Goal: Task Accomplishment & Management: Use online tool/utility

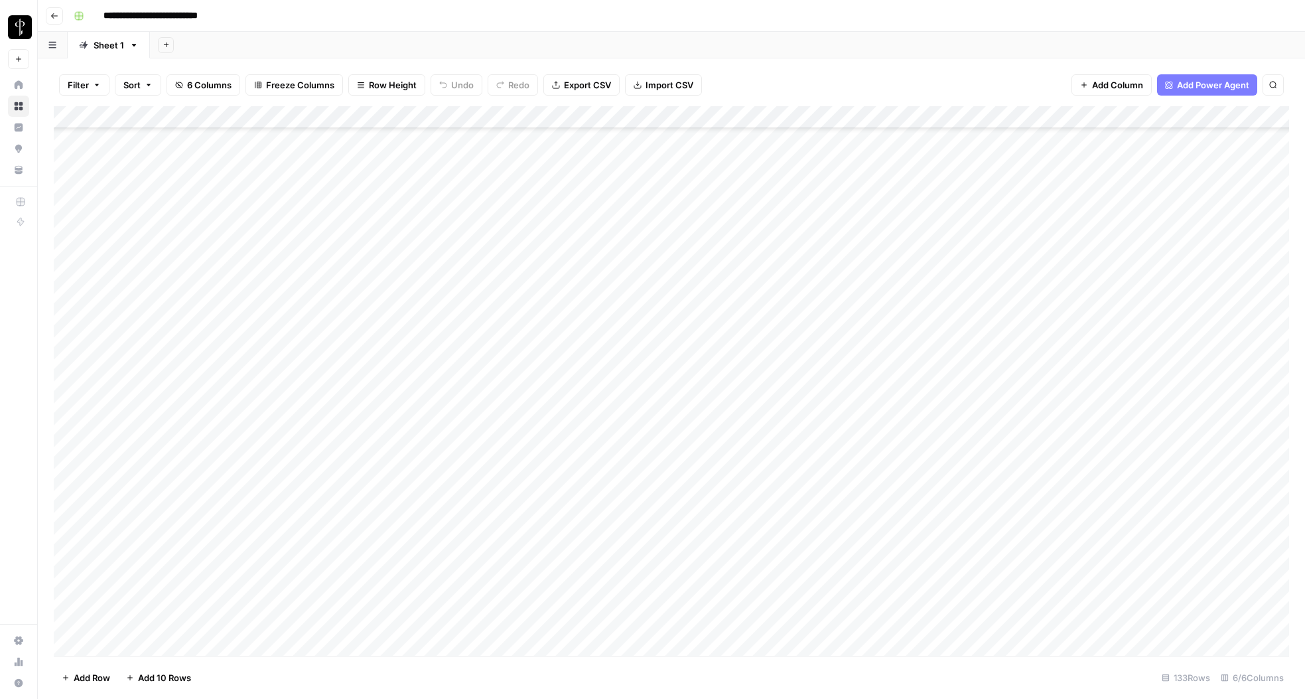
scroll to position [2464, 0]
click at [916, 378] on div "Add Column" at bounding box center [672, 380] width 1236 height 549
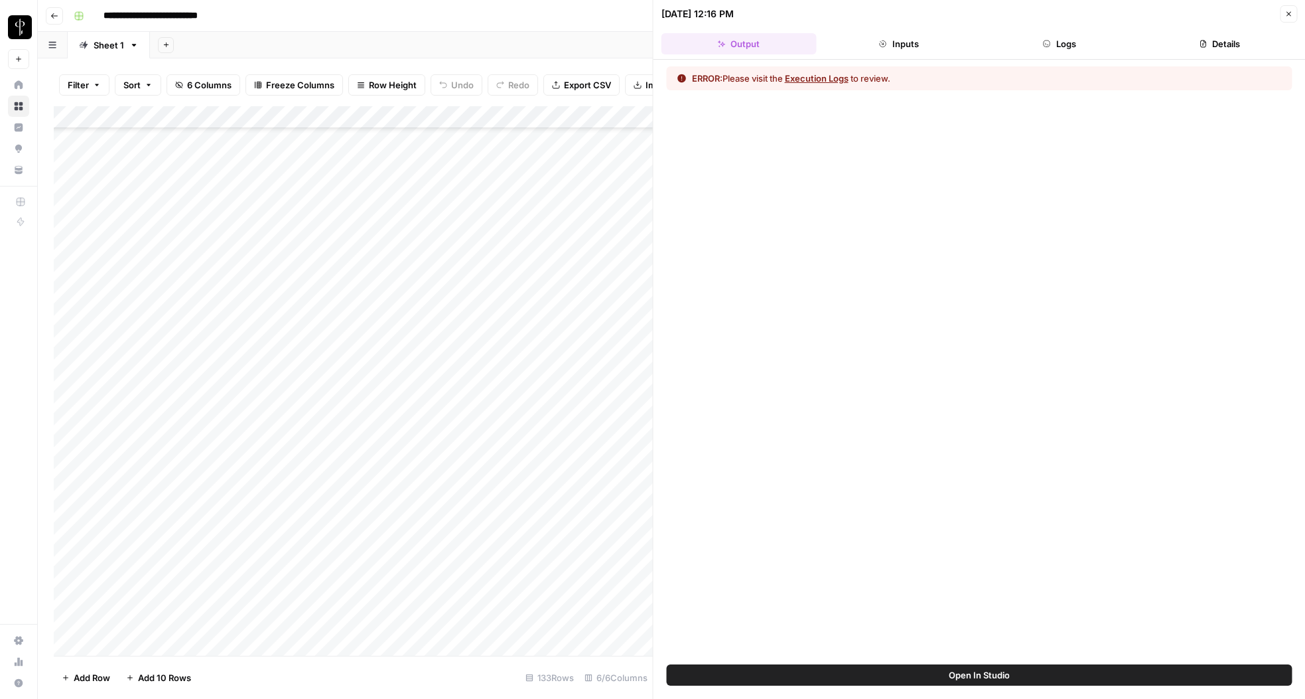
click at [1065, 39] on button "Logs" at bounding box center [1059, 43] width 155 height 21
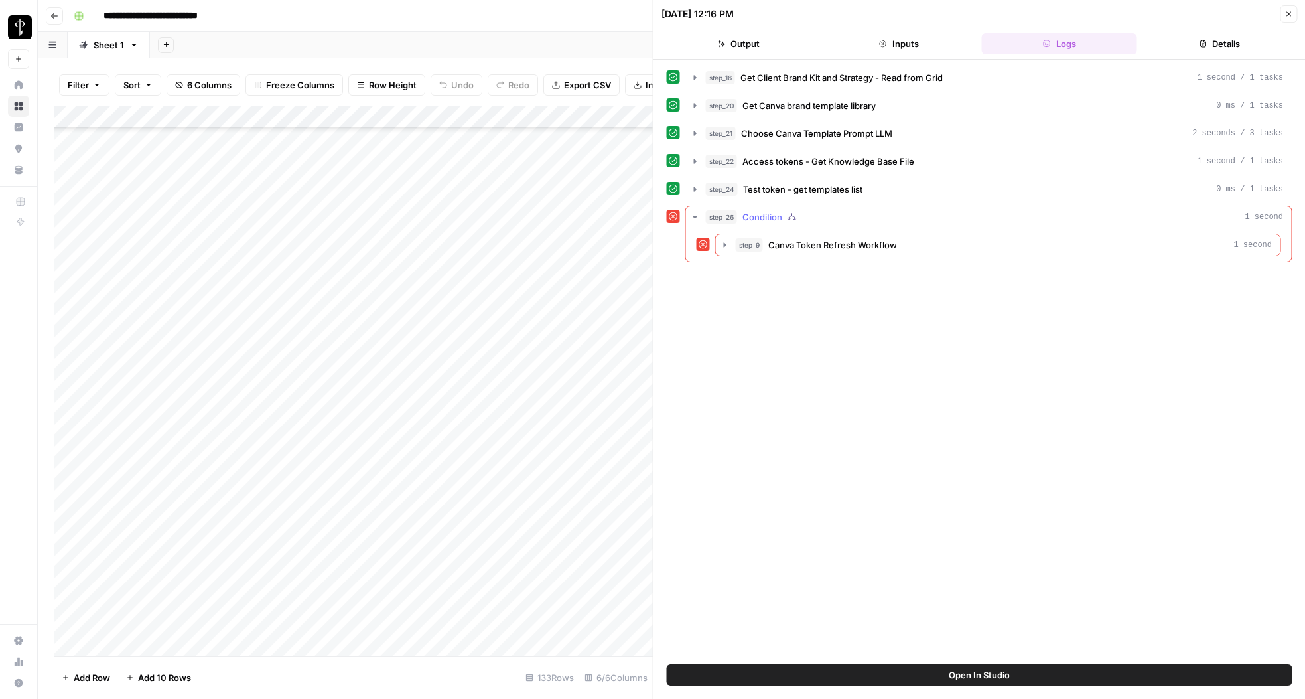
click at [714, 245] on div "step_9 Canva Token Refresh Workflow 1 second" at bounding box center [989, 245] width 585 height 23
click at [722, 242] on icon "button" at bounding box center [725, 245] width 11 height 11
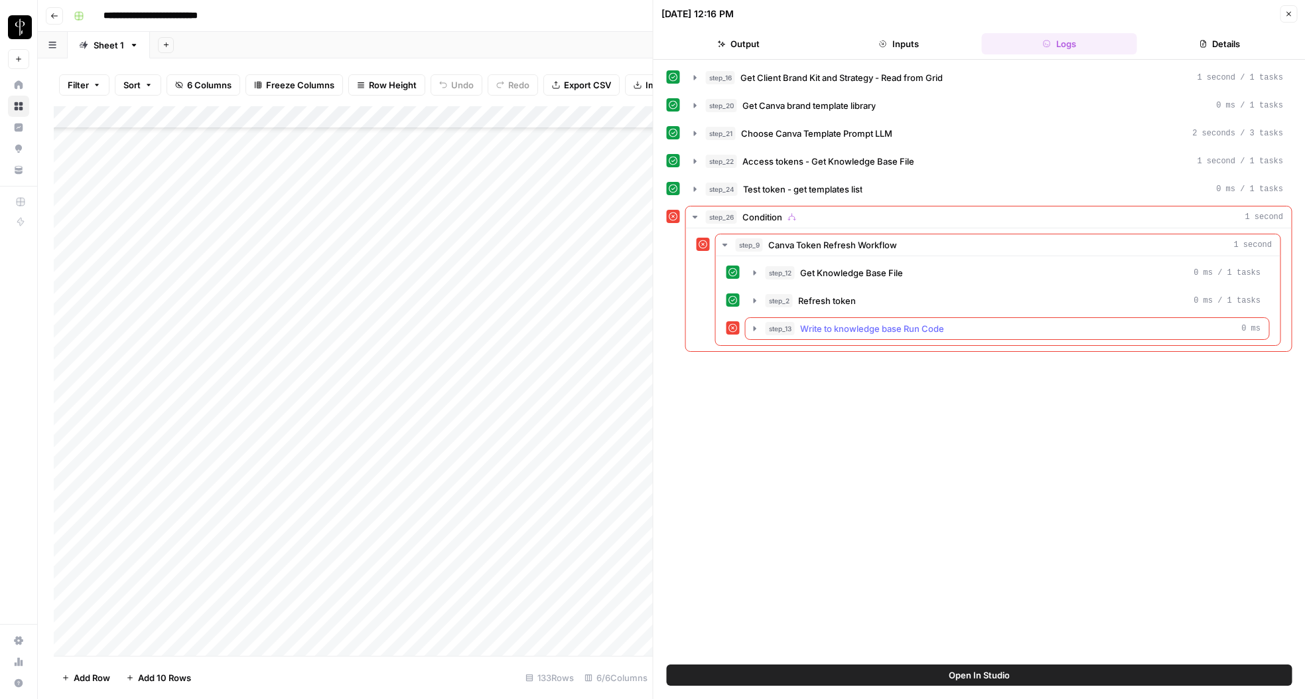
click at [752, 329] on icon "button" at bounding box center [755, 328] width 11 height 11
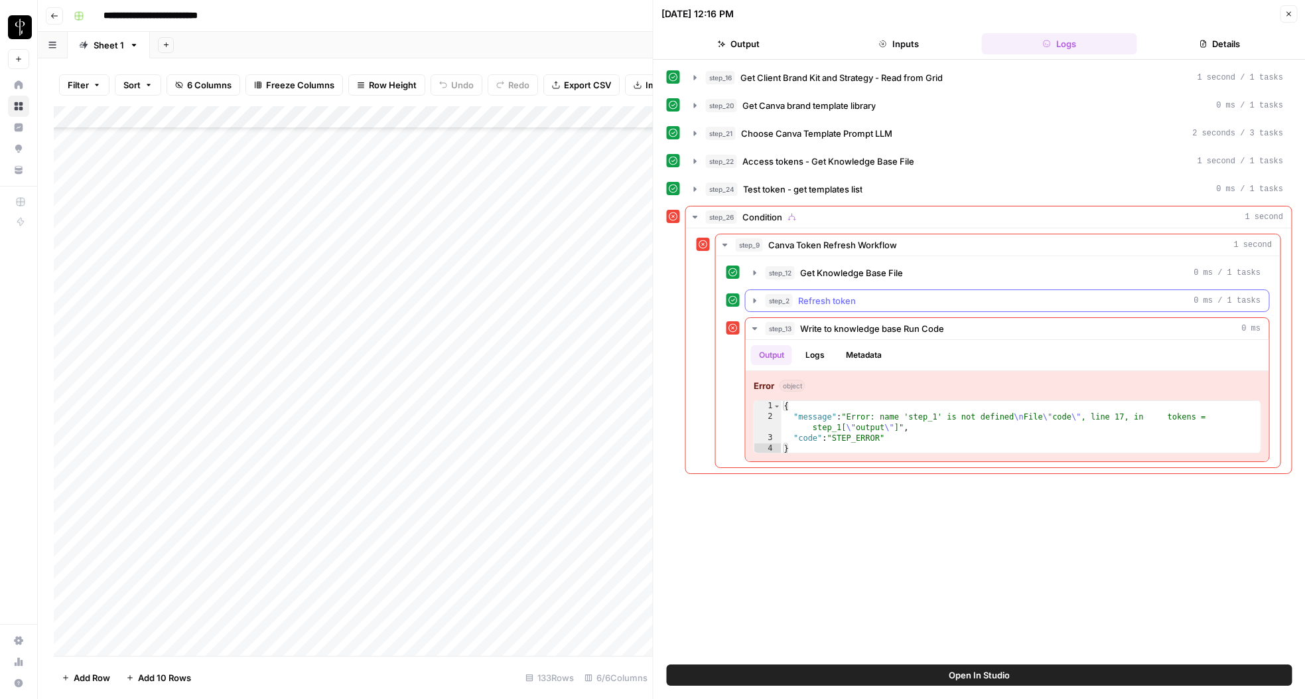
click at [756, 302] on icon "button" at bounding box center [755, 300] width 11 height 11
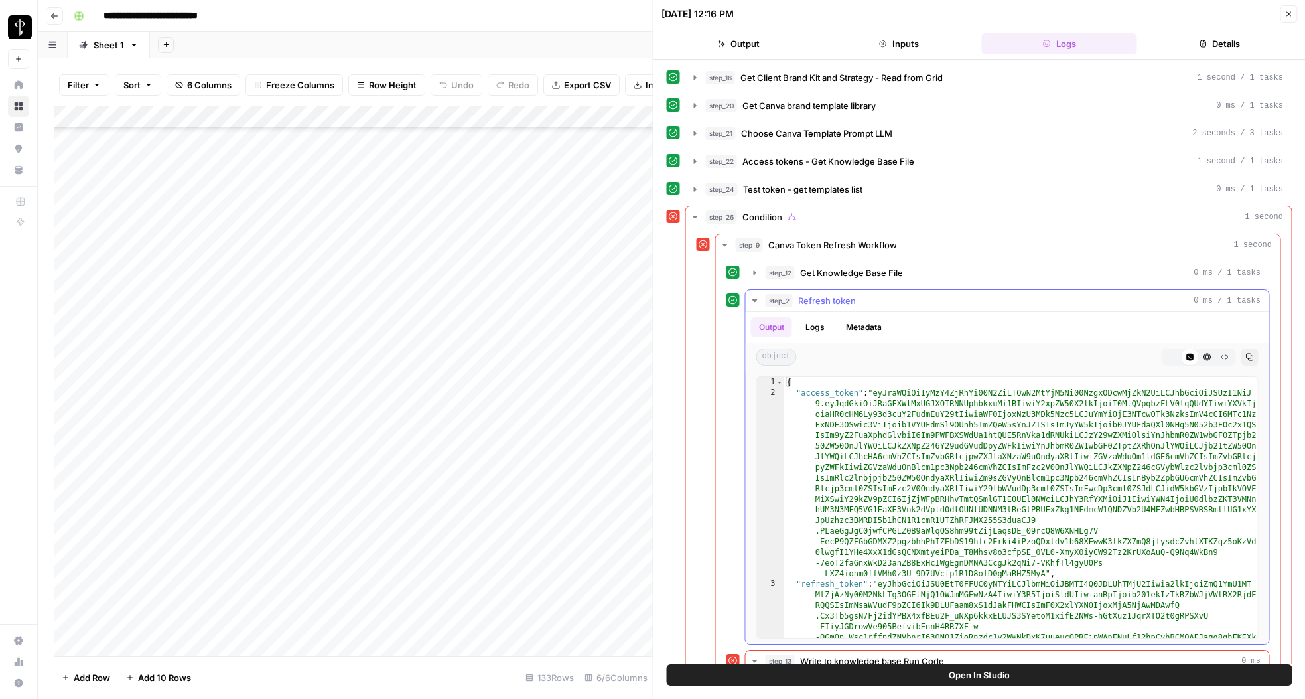
click at [756, 302] on icon "button" at bounding box center [755, 300] width 11 height 11
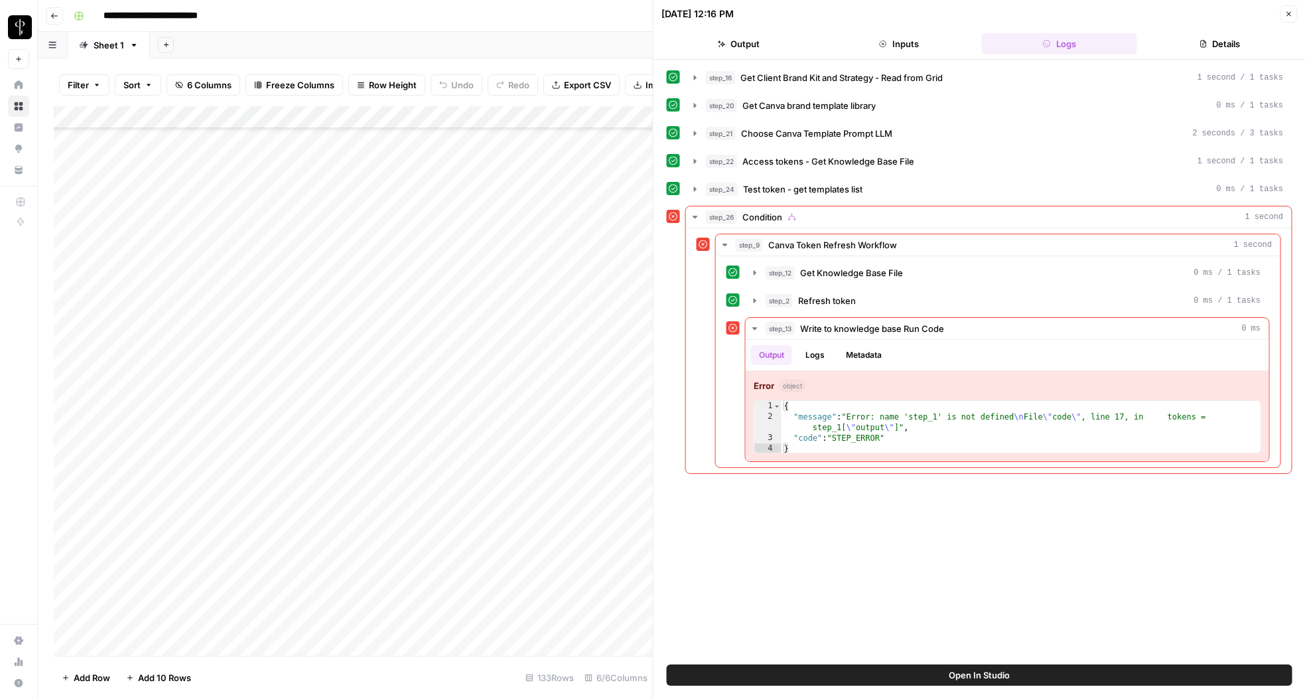
click at [1285, 17] on icon "button" at bounding box center [1289, 14] width 8 height 8
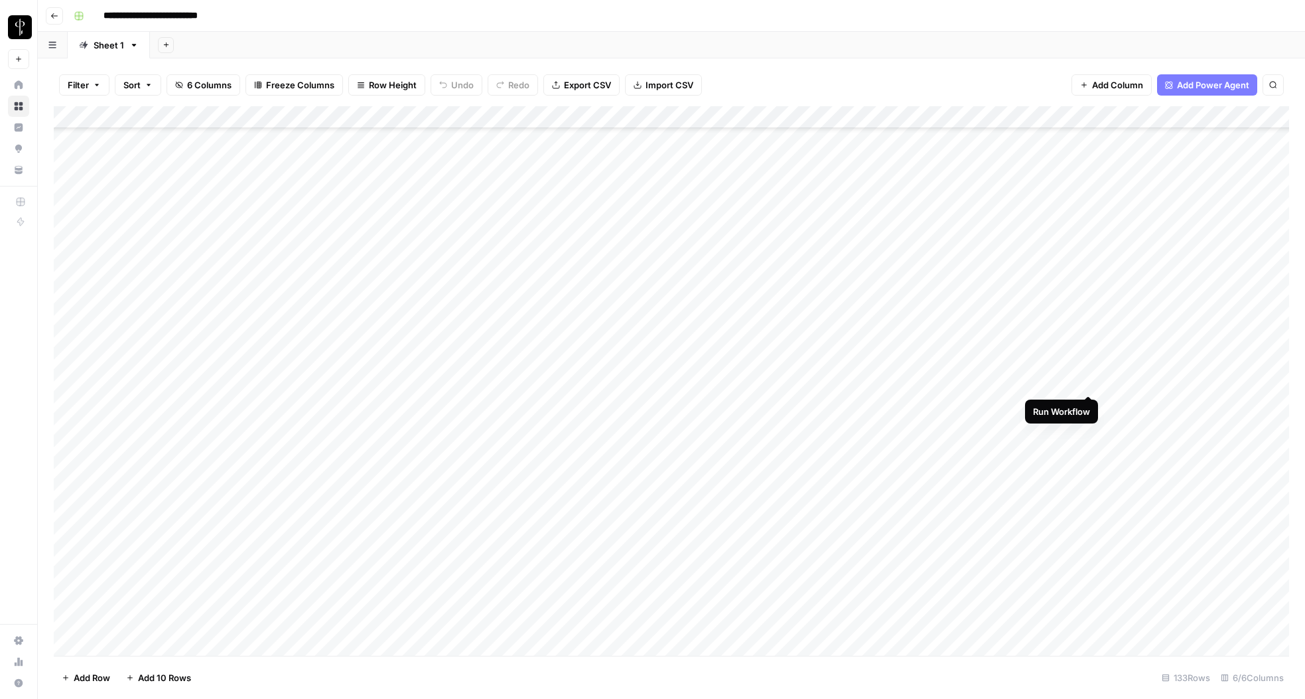
click at [1087, 380] on div "Add Column" at bounding box center [672, 380] width 1236 height 549
click at [982, 383] on div "Add Column" at bounding box center [672, 380] width 1236 height 549
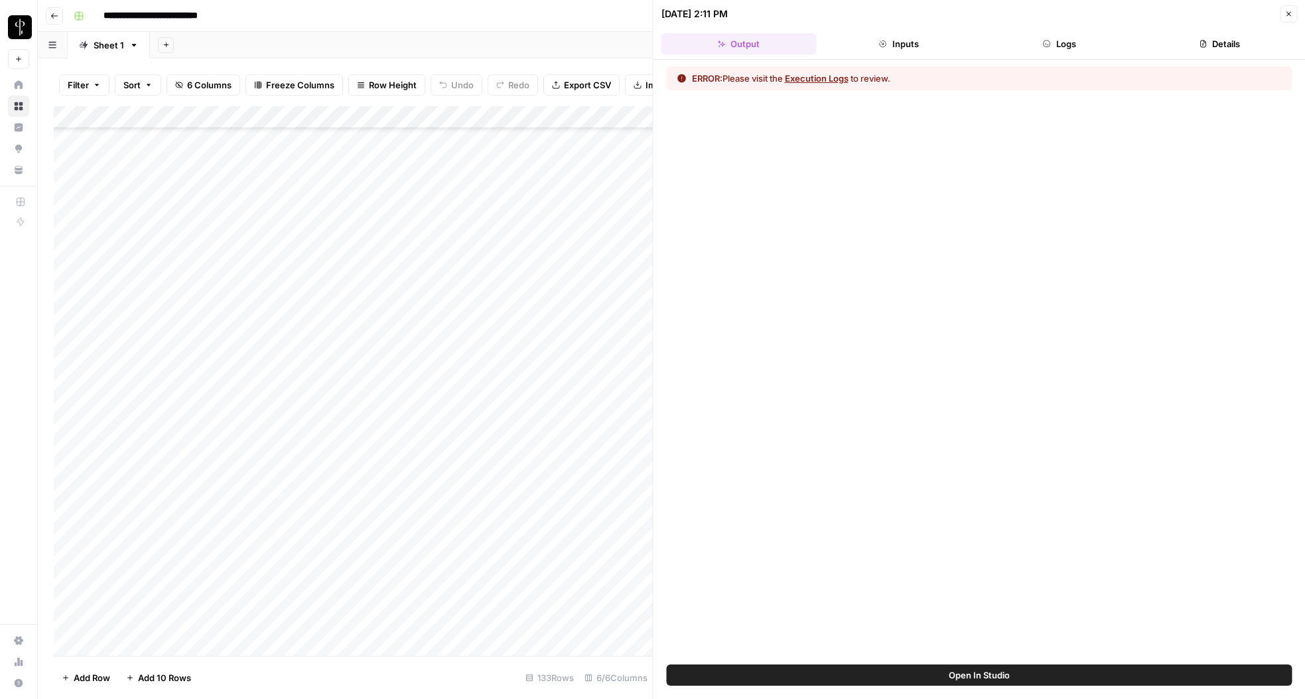
click at [1060, 52] on button "Logs" at bounding box center [1059, 43] width 155 height 21
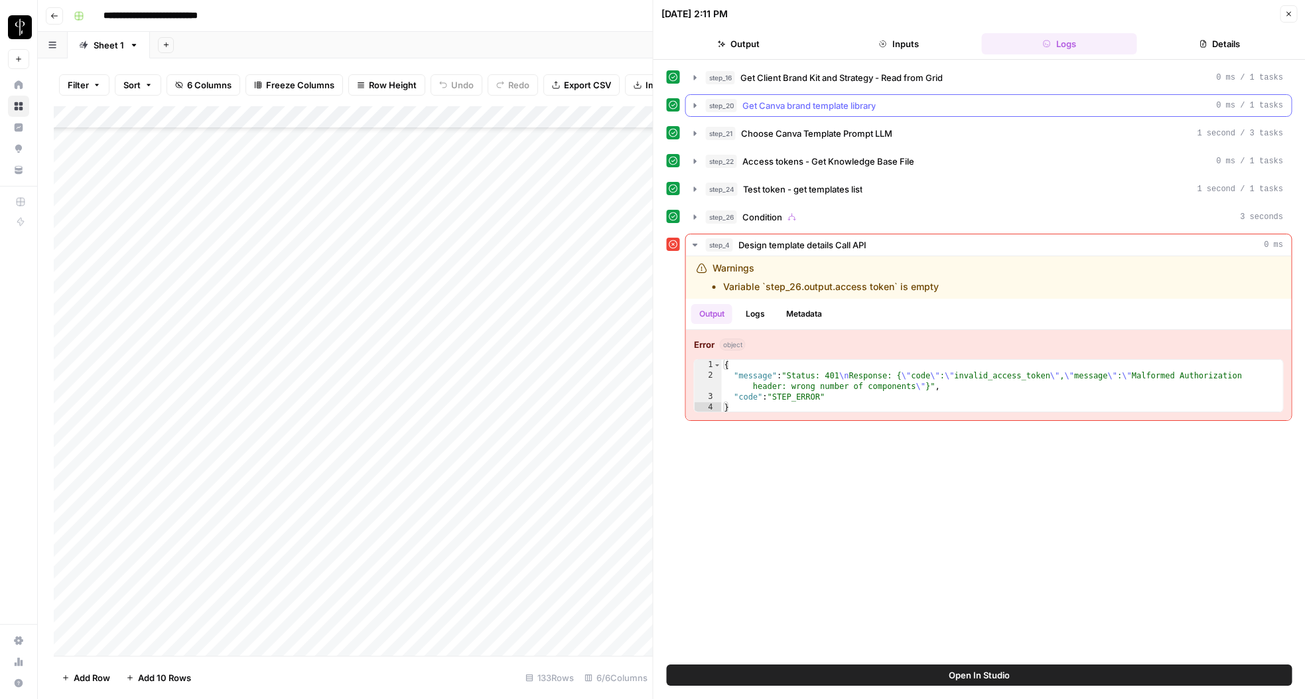
click at [700, 103] on button "step_20 Get Canva brand template library 0 ms / 1 tasks" at bounding box center [989, 105] width 606 height 21
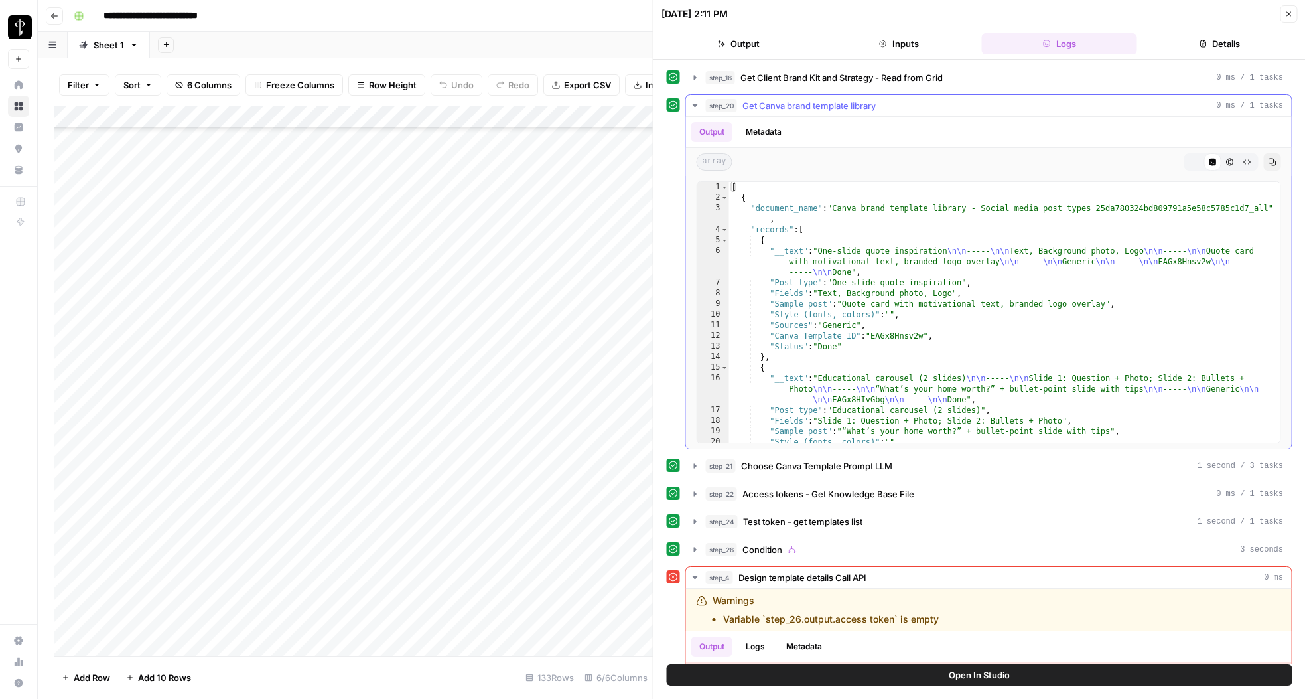
click at [700, 103] on button "step_20 Get Canva brand template library 0 ms / 1 tasks" at bounding box center [989, 105] width 606 height 21
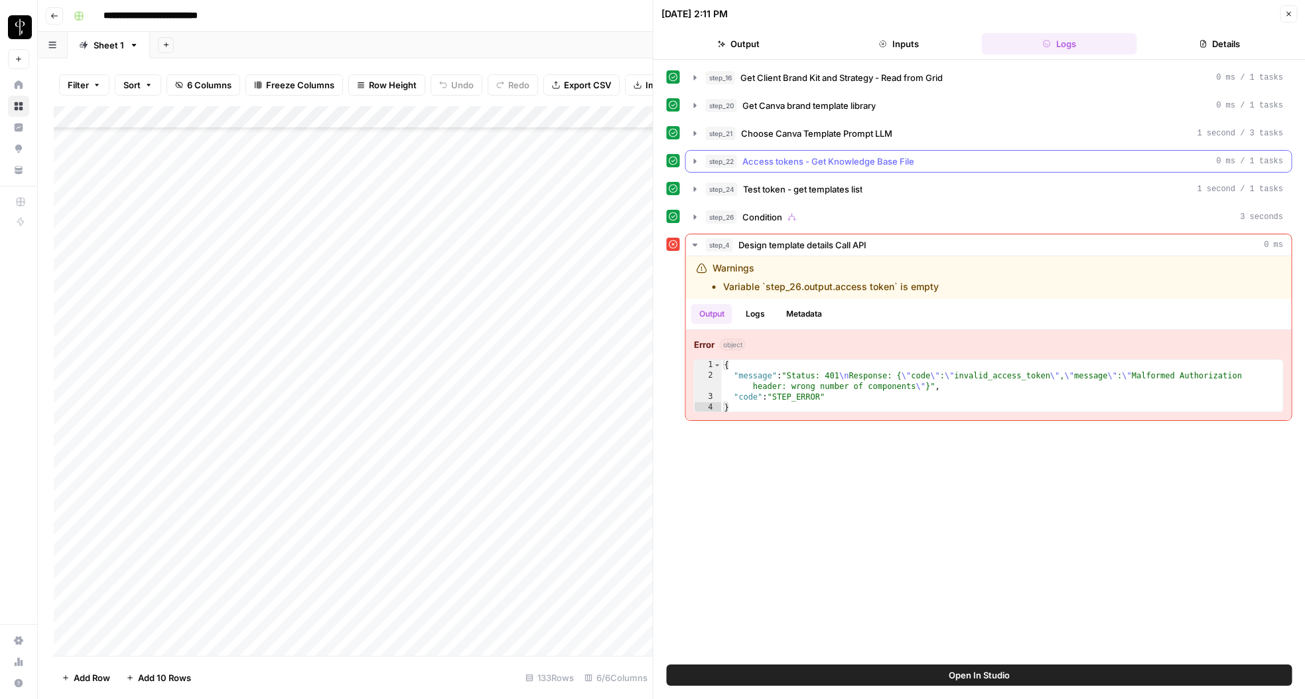
click at [686, 161] on button "step_22 Access tokens - Get Knowledge Base File 0 ms / 1 tasks" at bounding box center [989, 161] width 606 height 21
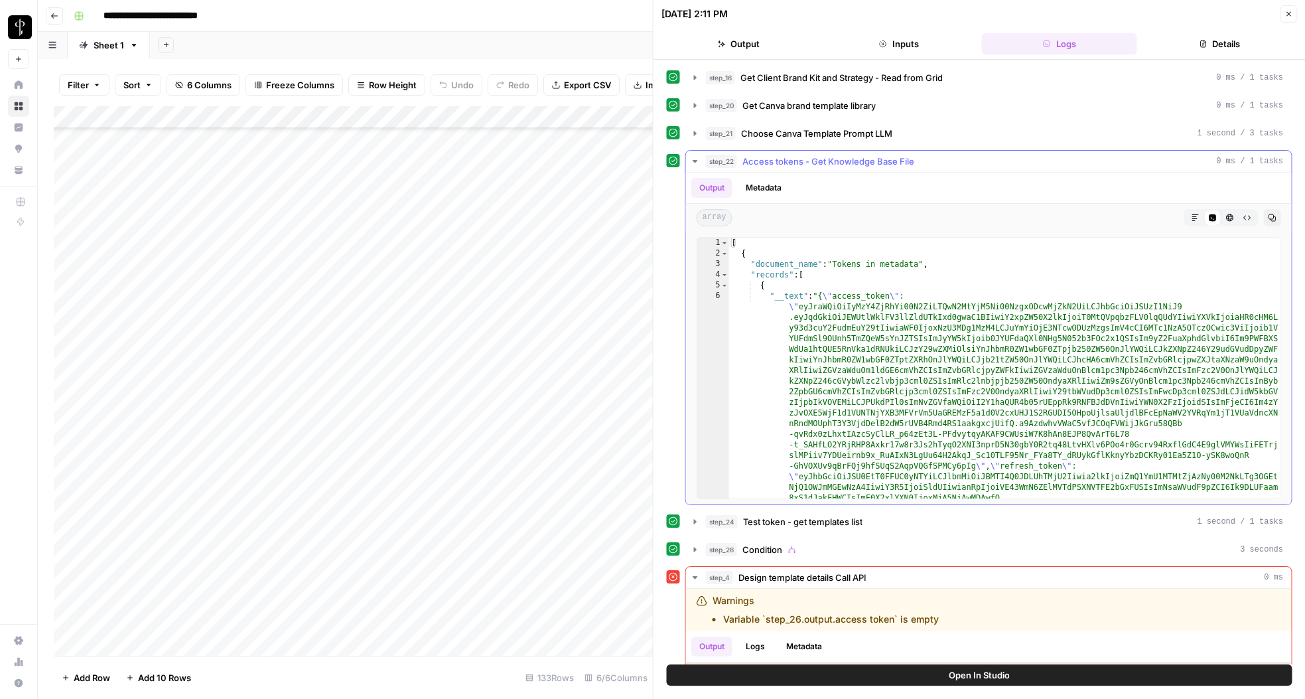
click at [701, 163] on button "step_22 Access tokens - Get Knowledge Base File 0 ms / 1 tasks" at bounding box center [989, 161] width 606 height 21
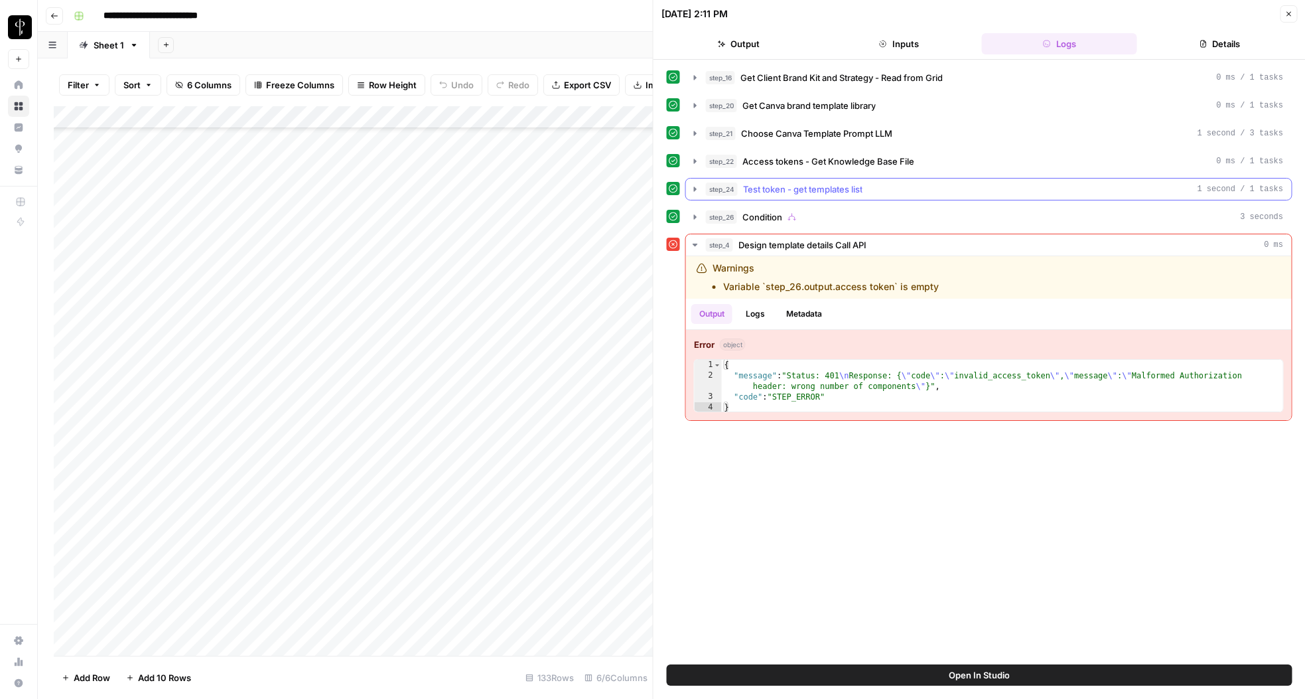
click at [702, 190] on button "step_24 Test token - get templates list 1 second / 1 tasks" at bounding box center [989, 188] width 606 height 21
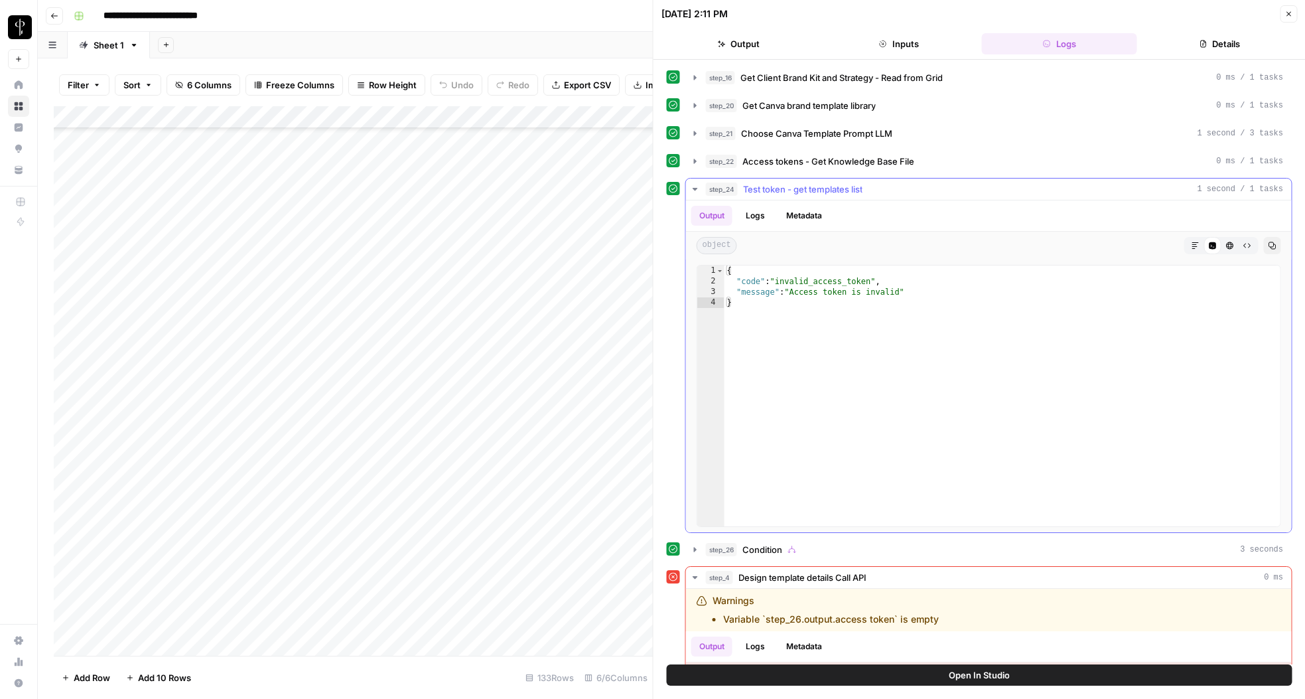
click at [702, 190] on button "step_24 Test token - get templates list 1 second / 1 tasks" at bounding box center [989, 188] width 606 height 21
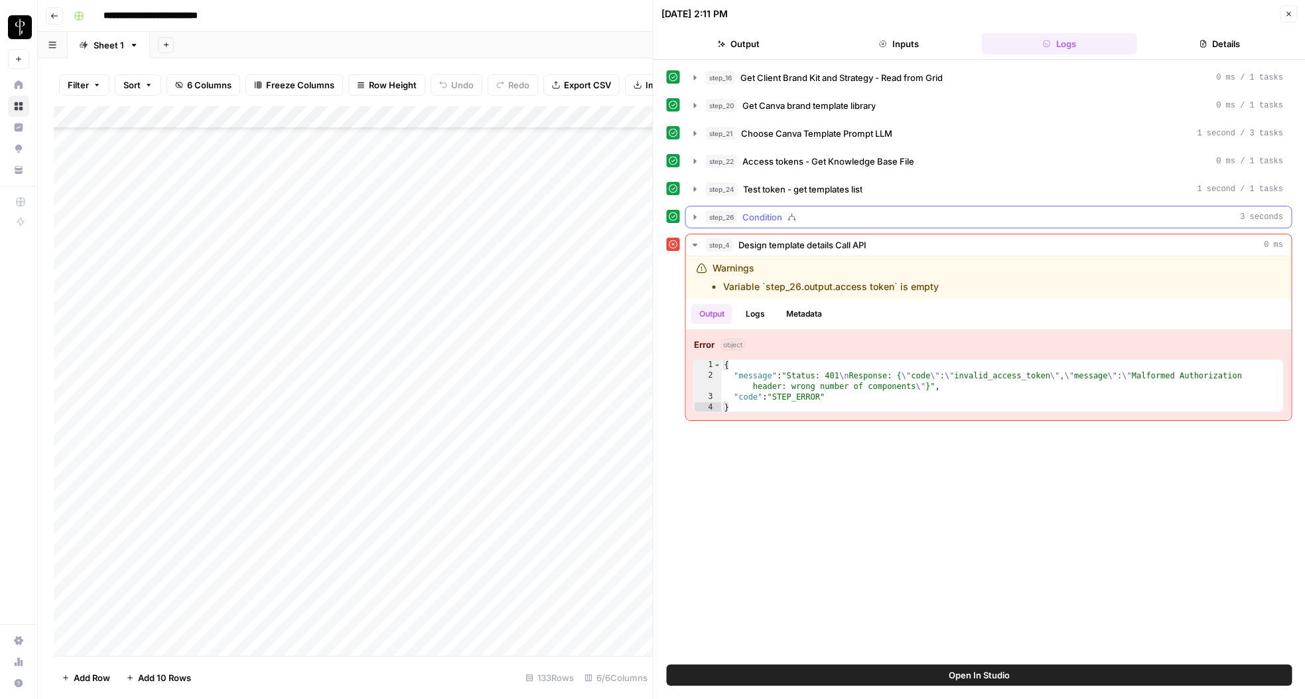
click at [699, 225] on button "step_26 Condition 3 seconds" at bounding box center [989, 216] width 606 height 21
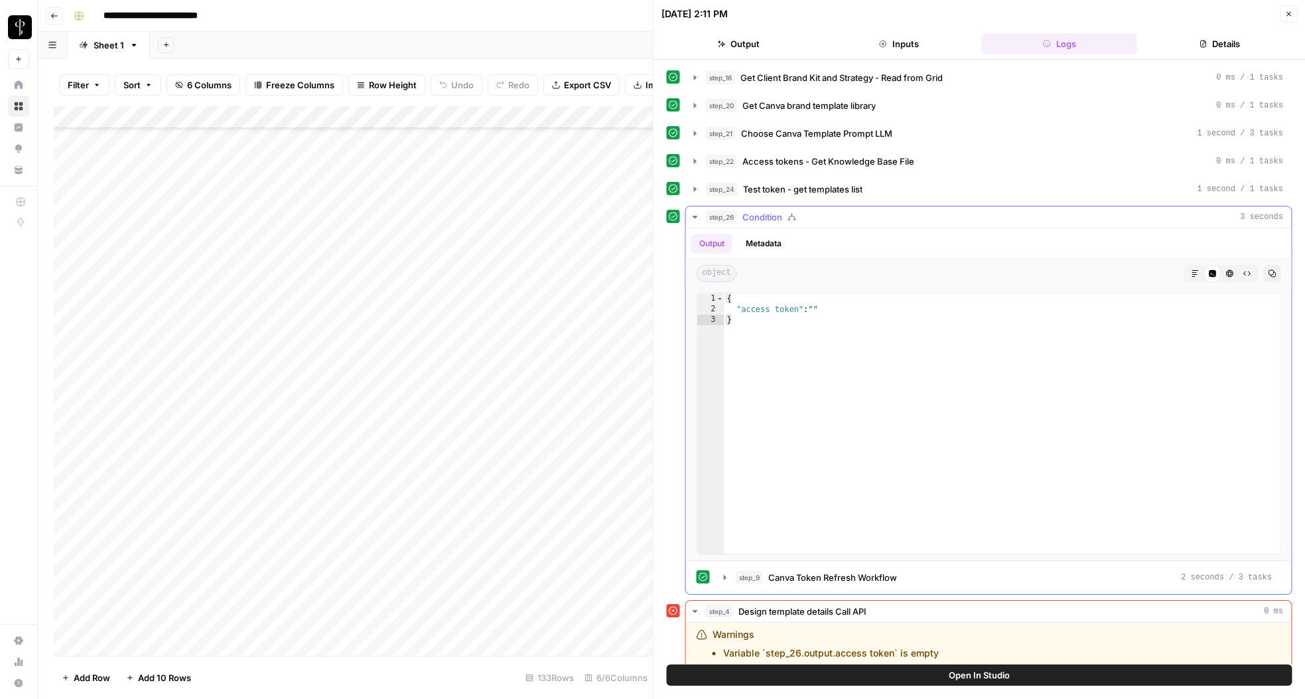
click at [699, 225] on button "step_26 Condition 3 seconds" at bounding box center [989, 216] width 606 height 21
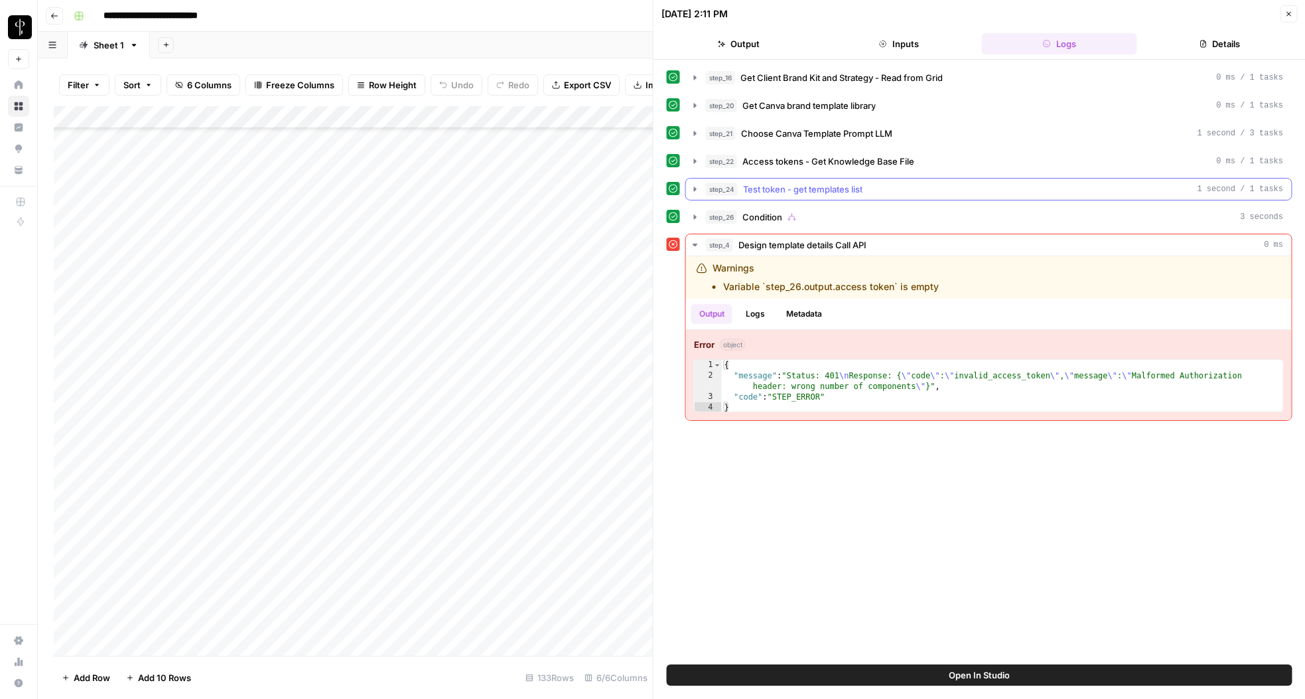
click at [776, 186] on span "Test token - get templates list" at bounding box center [802, 188] width 119 height 13
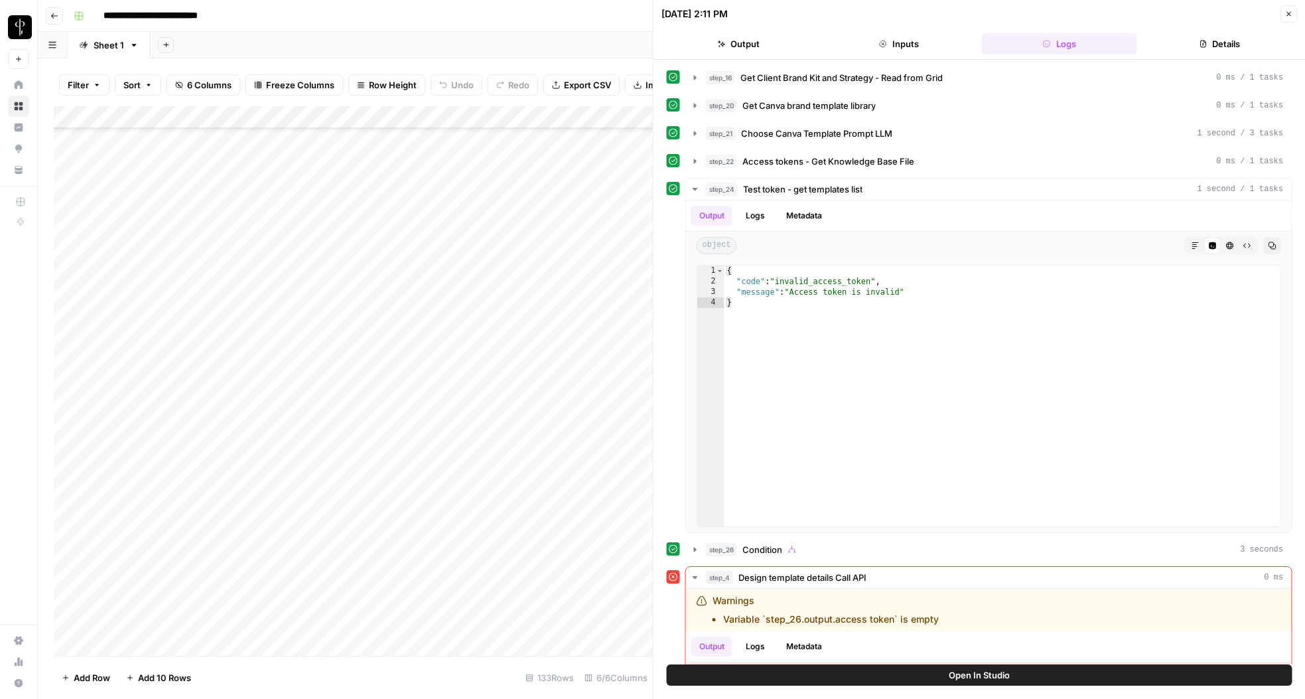
click at [1283, 17] on button "Close" at bounding box center [1288, 13] width 17 height 17
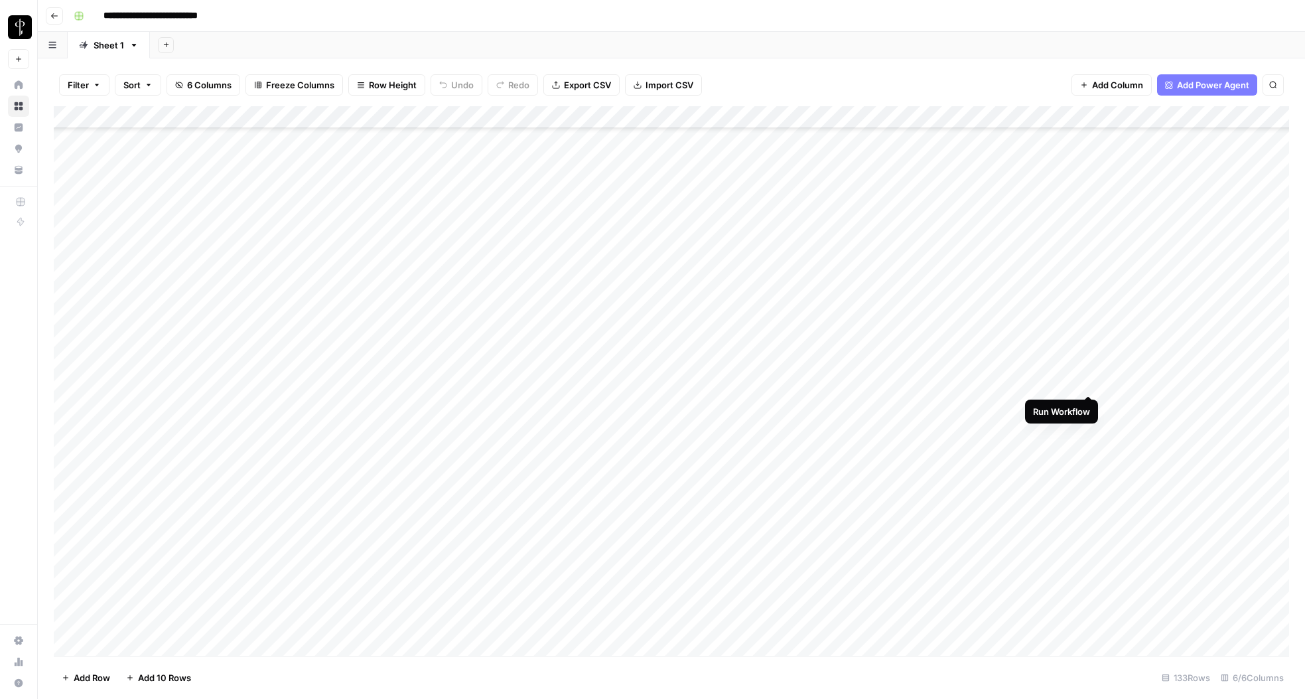
click at [1091, 383] on div "Add Column" at bounding box center [672, 380] width 1236 height 549
click at [1084, 117] on div "Add Column" at bounding box center [672, 380] width 1236 height 549
click at [923, 345] on div "Add Column" at bounding box center [672, 380] width 1236 height 549
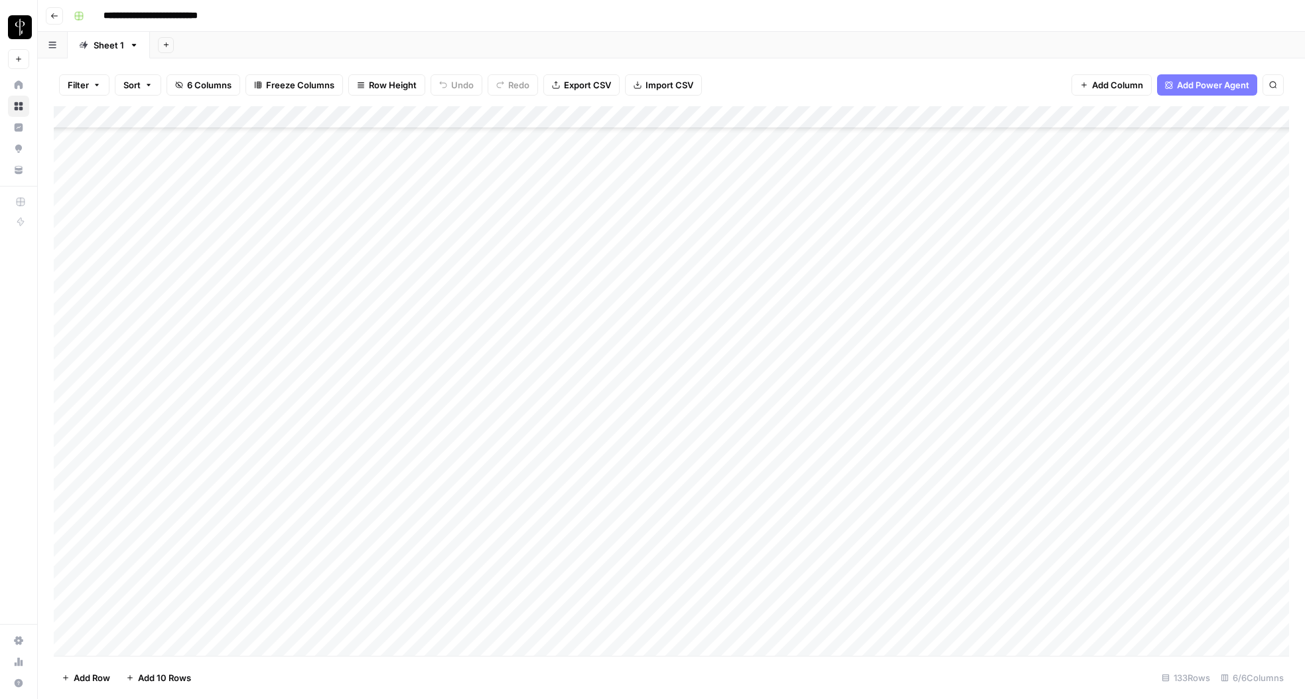
click at [923, 373] on div "Add Column" at bounding box center [672, 380] width 1236 height 549
click at [915, 395] on div "Add Column" at bounding box center [672, 380] width 1236 height 549
click at [916, 421] on div "Add Column" at bounding box center [672, 380] width 1236 height 549
click at [918, 441] on div "Add Column" at bounding box center [672, 380] width 1236 height 549
click at [918, 457] on div "Add Column" at bounding box center [672, 380] width 1236 height 549
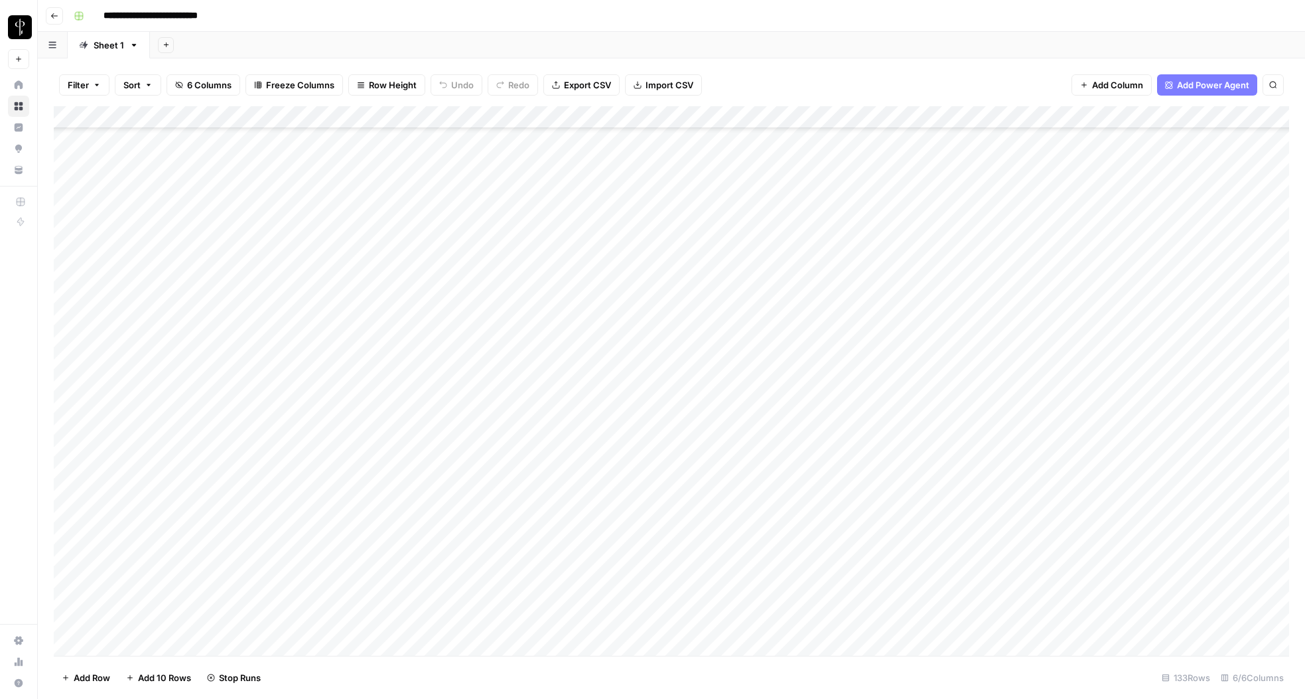
click at [918, 481] on div "Add Column" at bounding box center [672, 380] width 1236 height 549
click at [919, 504] on div "Add Column" at bounding box center [672, 380] width 1236 height 549
drag, startPoint x: 918, startPoint y: 526, endPoint x: 916, endPoint y: 533, distance: 7.6
click at [918, 527] on div "Add Column" at bounding box center [672, 380] width 1236 height 549
click at [925, 434] on div "Add Column" at bounding box center [672, 380] width 1236 height 549
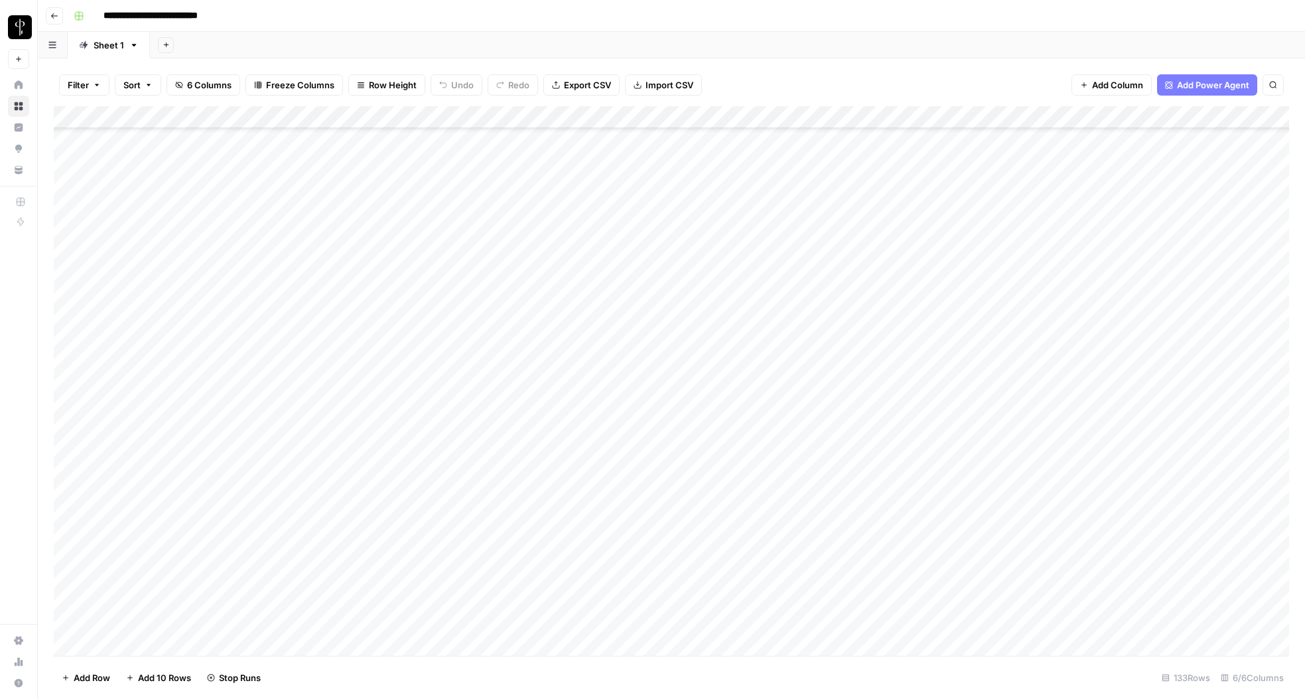
click at [916, 547] on div "Add Column" at bounding box center [672, 380] width 1236 height 549
click at [918, 570] on div "Add Column" at bounding box center [672, 380] width 1236 height 549
click at [917, 595] on div "Add Column" at bounding box center [672, 380] width 1236 height 549
click at [916, 614] on div "Add Column" at bounding box center [672, 380] width 1236 height 549
click at [914, 635] on div "Add Column" at bounding box center [672, 380] width 1236 height 549
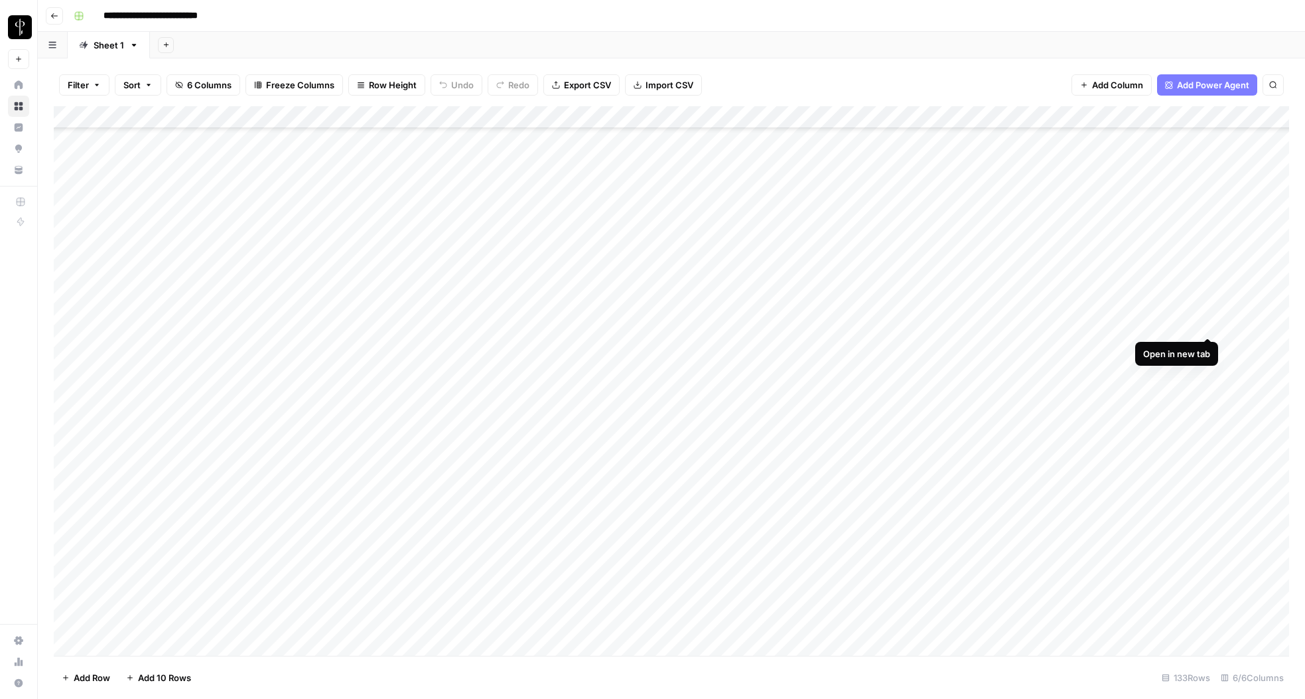
click at [1210, 323] on div "Add Column" at bounding box center [672, 380] width 1236 height 549
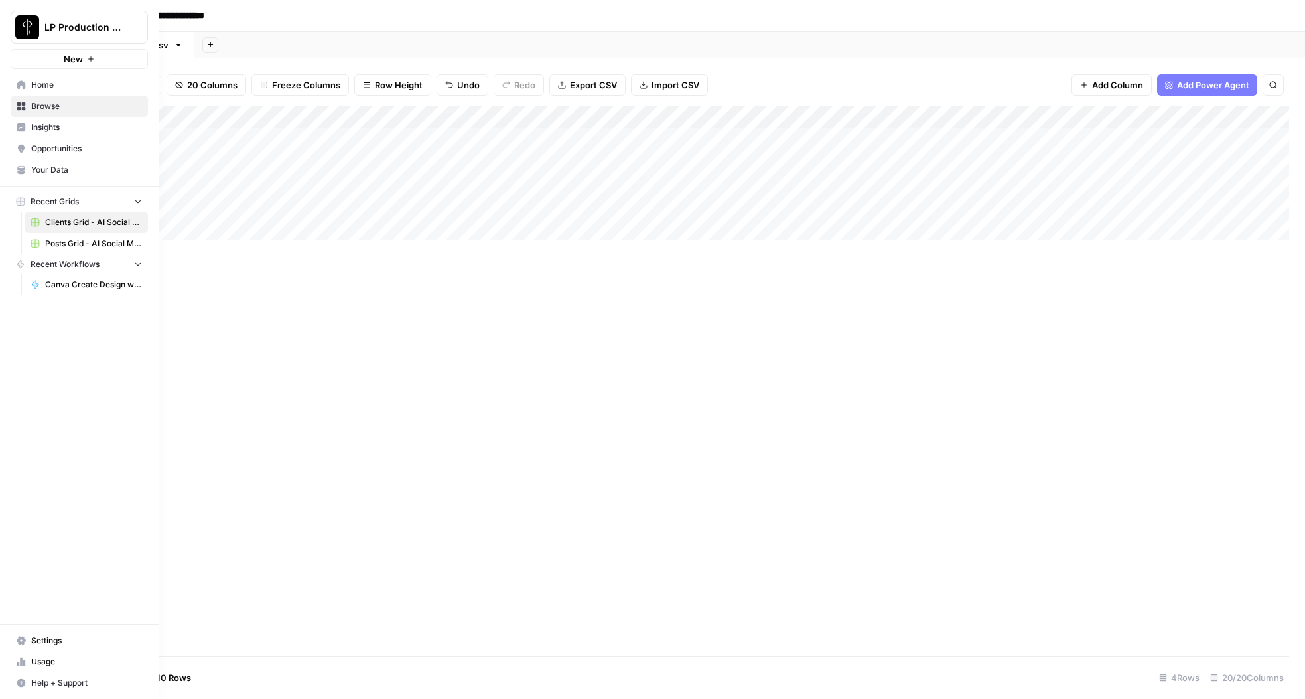
click at [27, 106] on link "Browse" at bounding box center [79, 106] width 137 height 21
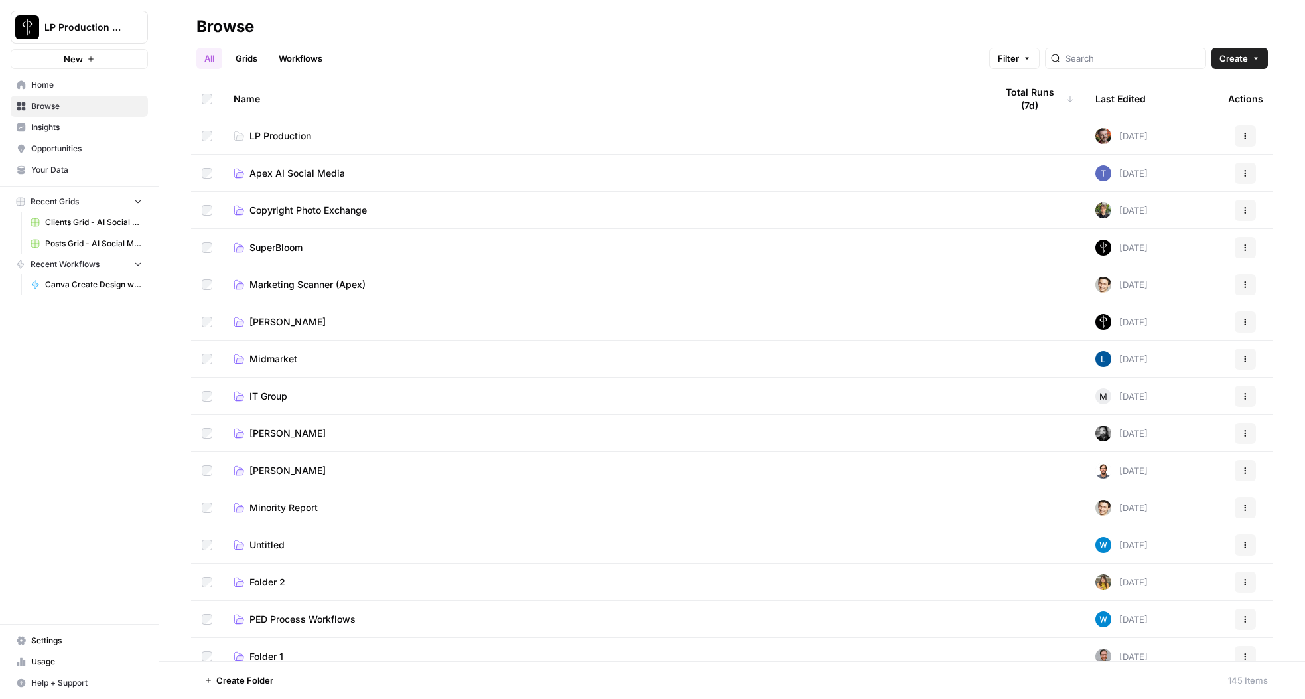
click at [287, 173] on span "Apex AI Social Media" at bounding box center [297, 173] width 96 height 13
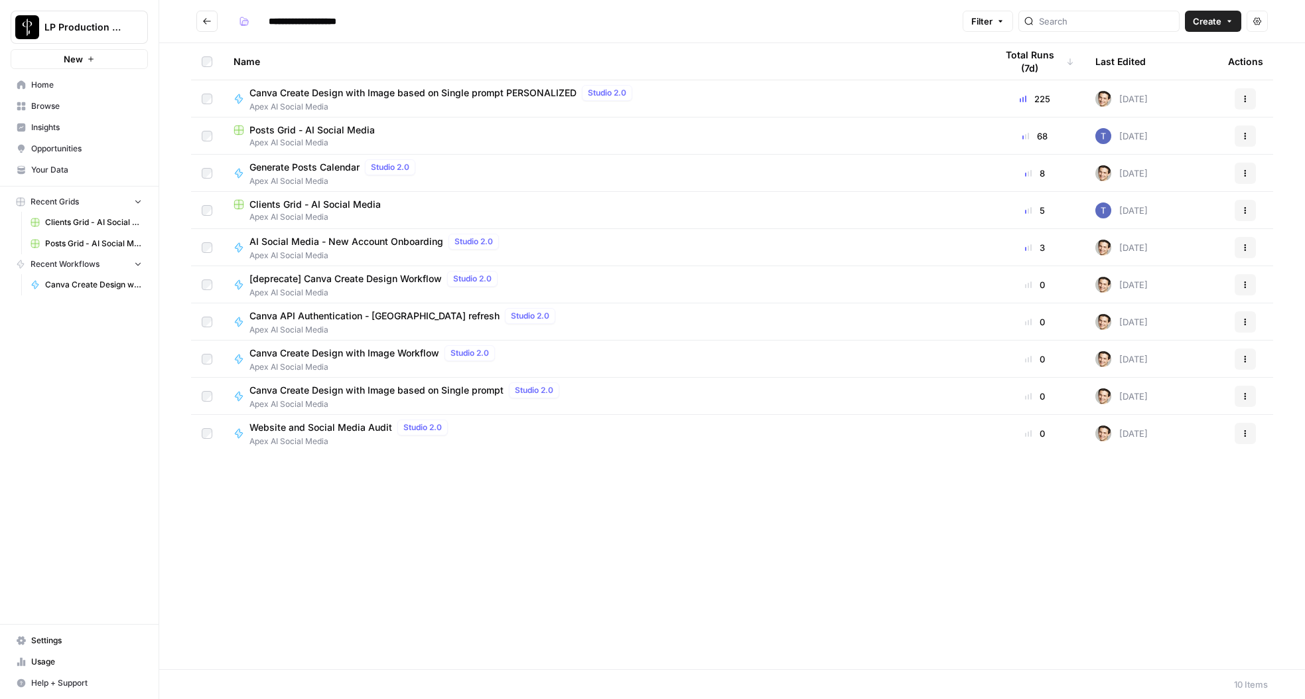
click at [335, 322] on span "Canva API Authentication - Token refresh" at bounding box center [374, 315] width 250 height 13
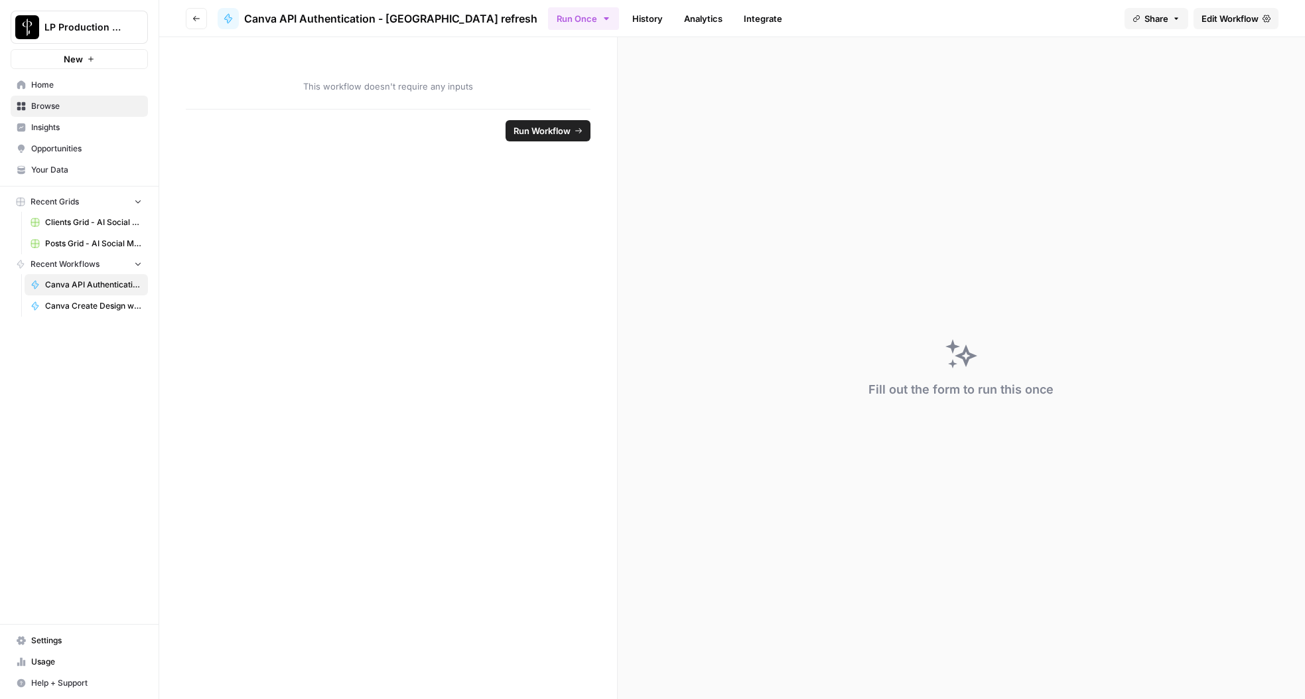
click at [1237, 13] on span "Edit Workflow" at bounding box center [1230, 18] width 57 height 13
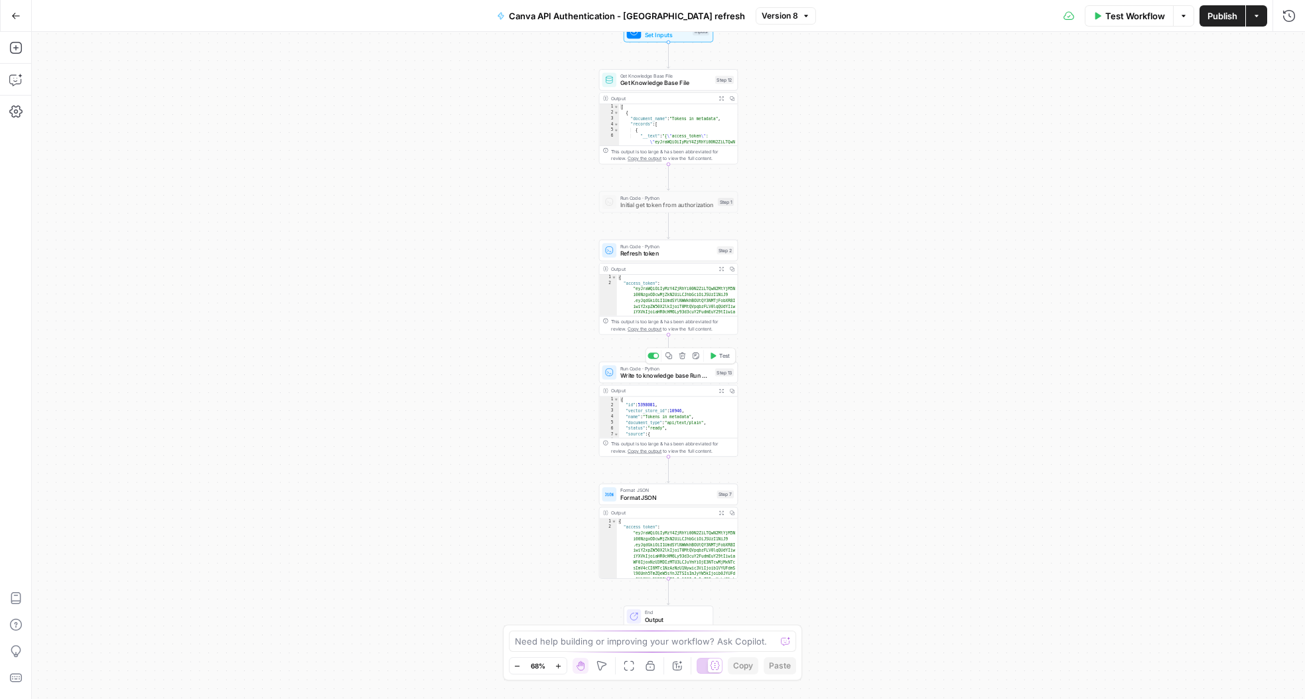
click at [644, 376] on span "Write to knowledge base Run Code" at bounding box center [666, 375] width 92 height 9
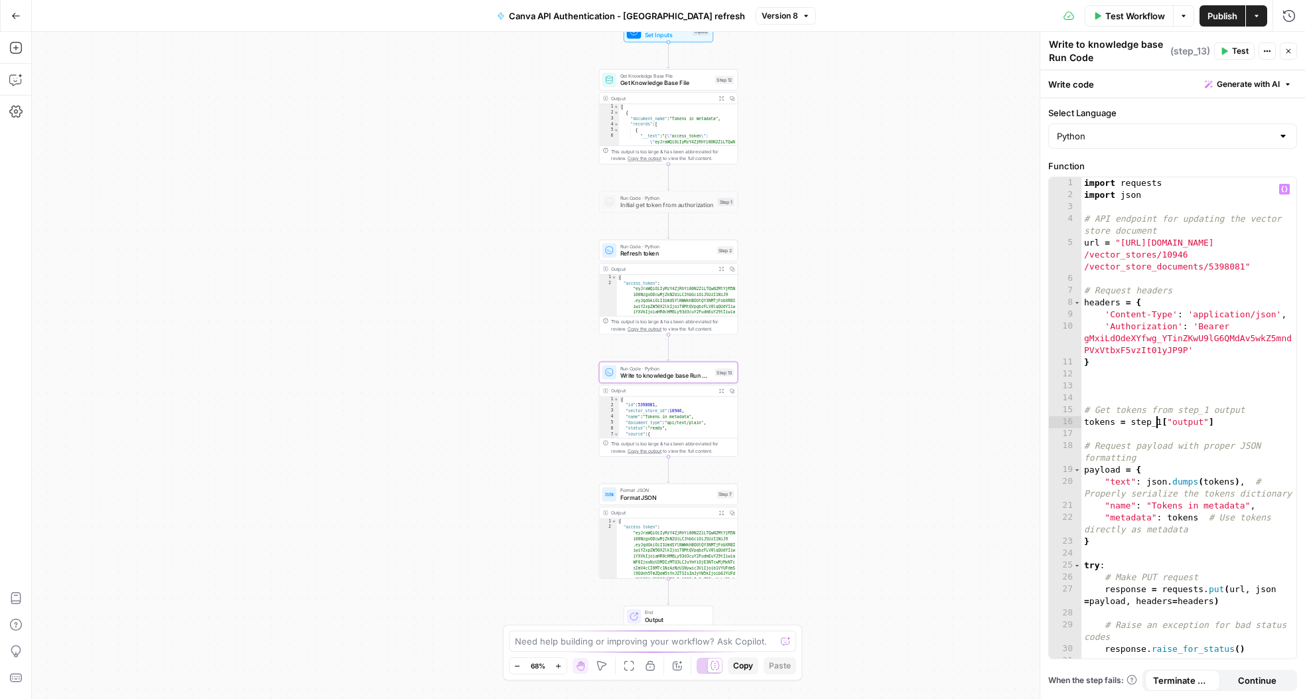
click at [1155, 421] on div "import requests import json # API endpoint for updating the vector store docume…" at bounding box center [1189, 429] width 215 height 505
type textarea "**********"
click at [1218, 16] on span "Publish" at bounding box center [1223, 15] width 30 height 13
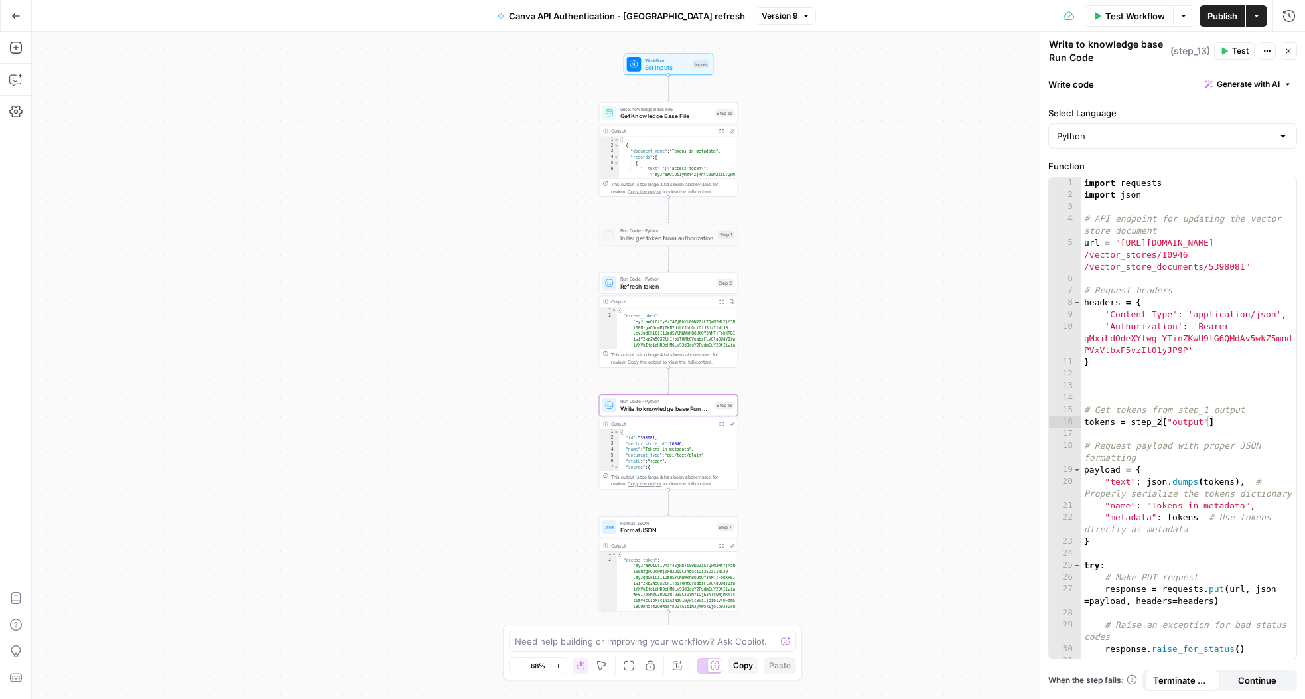
click at [695, 238] on span "Initial get token from authorization" at bounding box center [667, 238] width 94 height 9
click at [656, 219] on div at bounding box center [653, 218] width 11 height 6
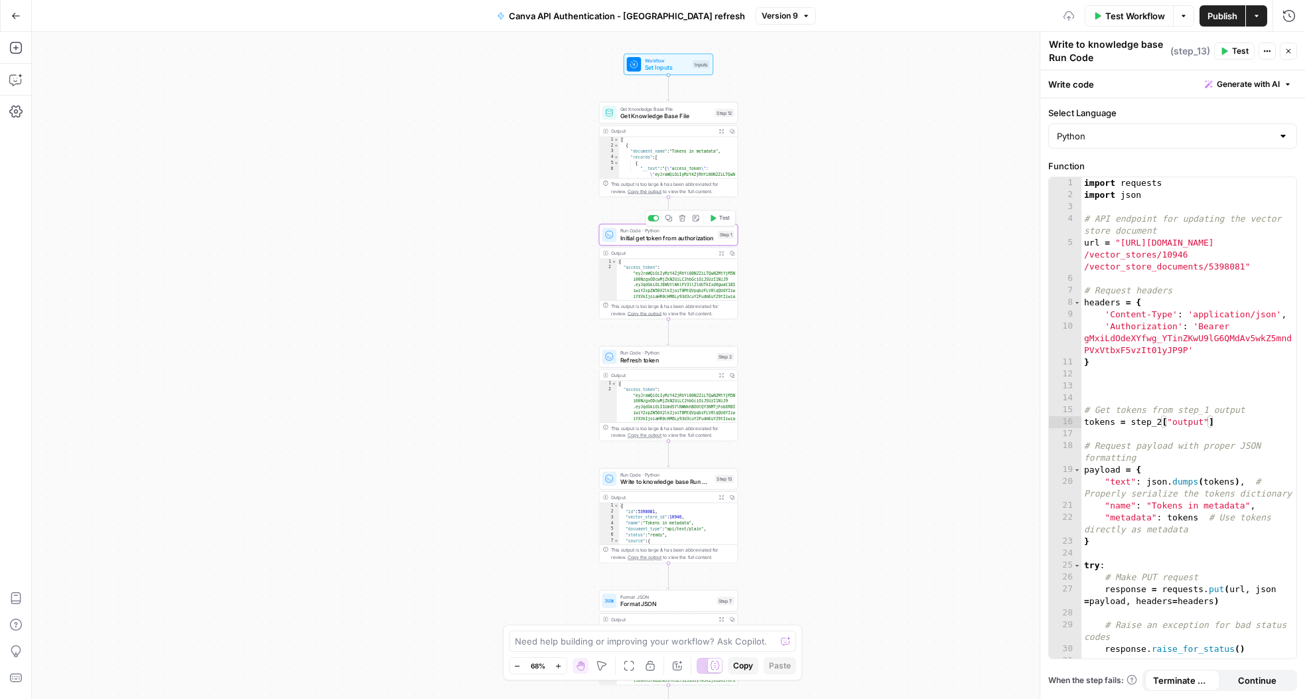
click at [650, 235] on span "Initial get token from authorization" at bounding box center [667, 238] width 94 height 9
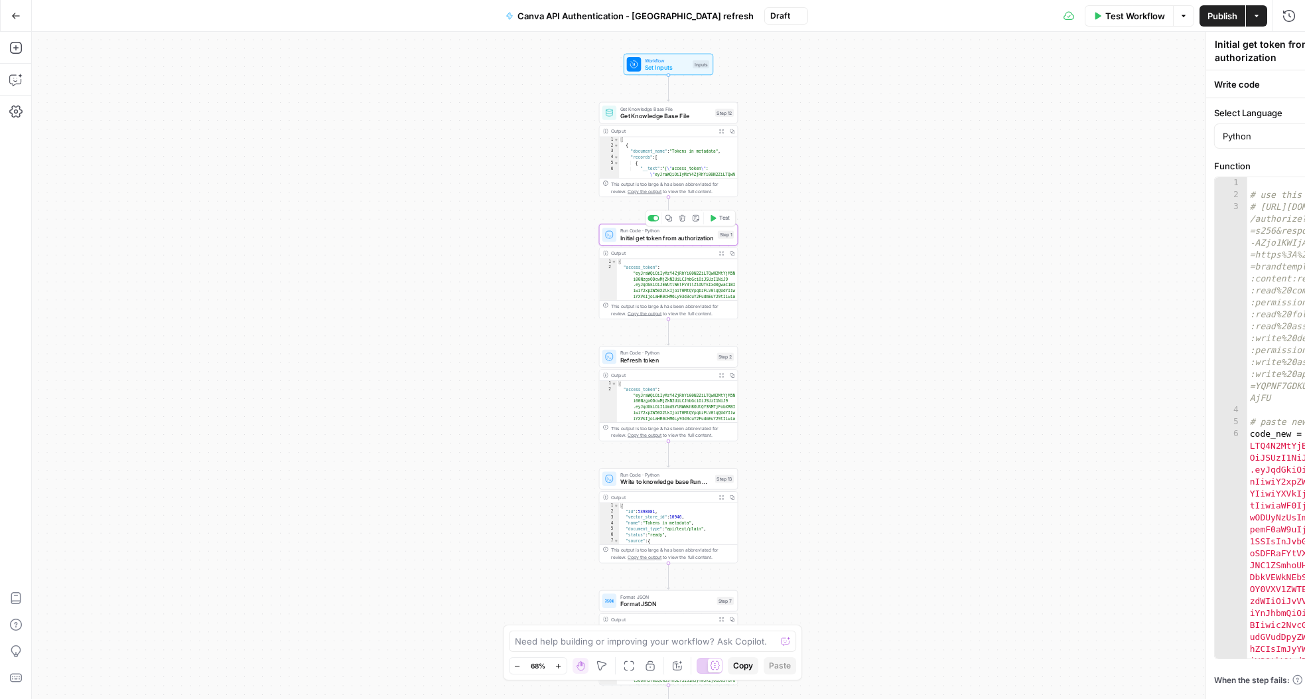
click at [650, 235] on span "Initial get token from authorization" at bounding box center [667, 238] width 94 height 9
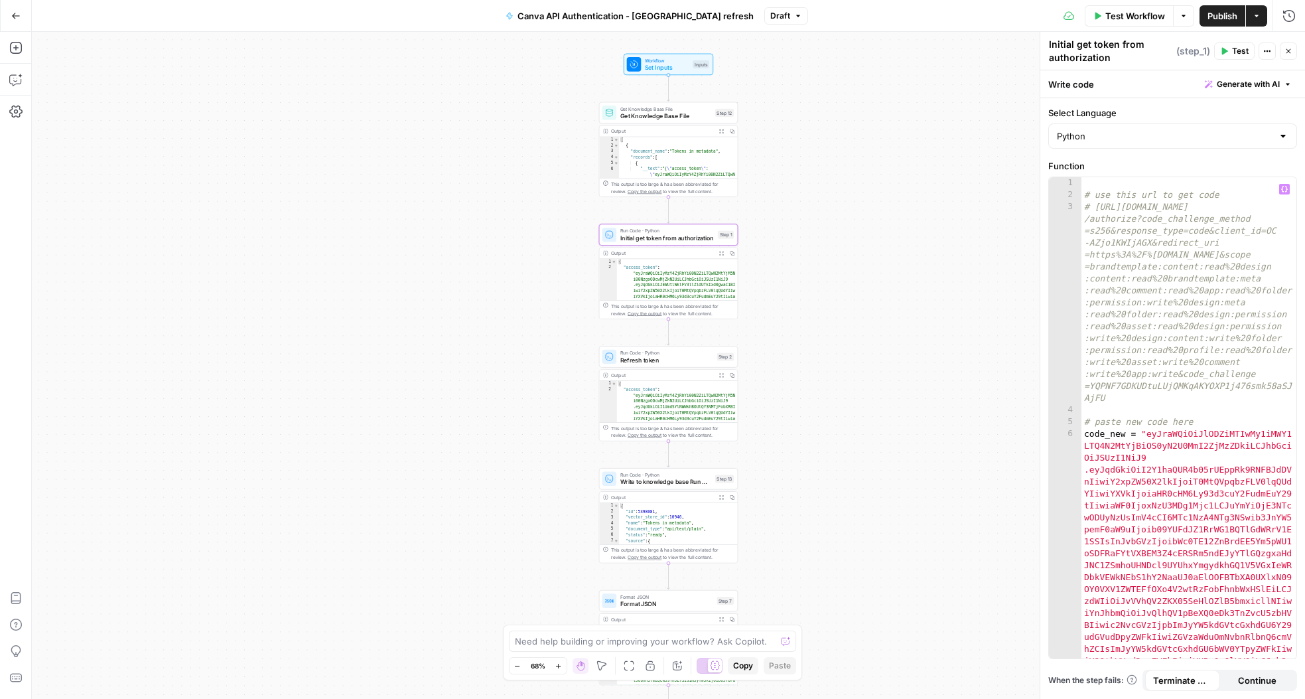
type textarea "**********"
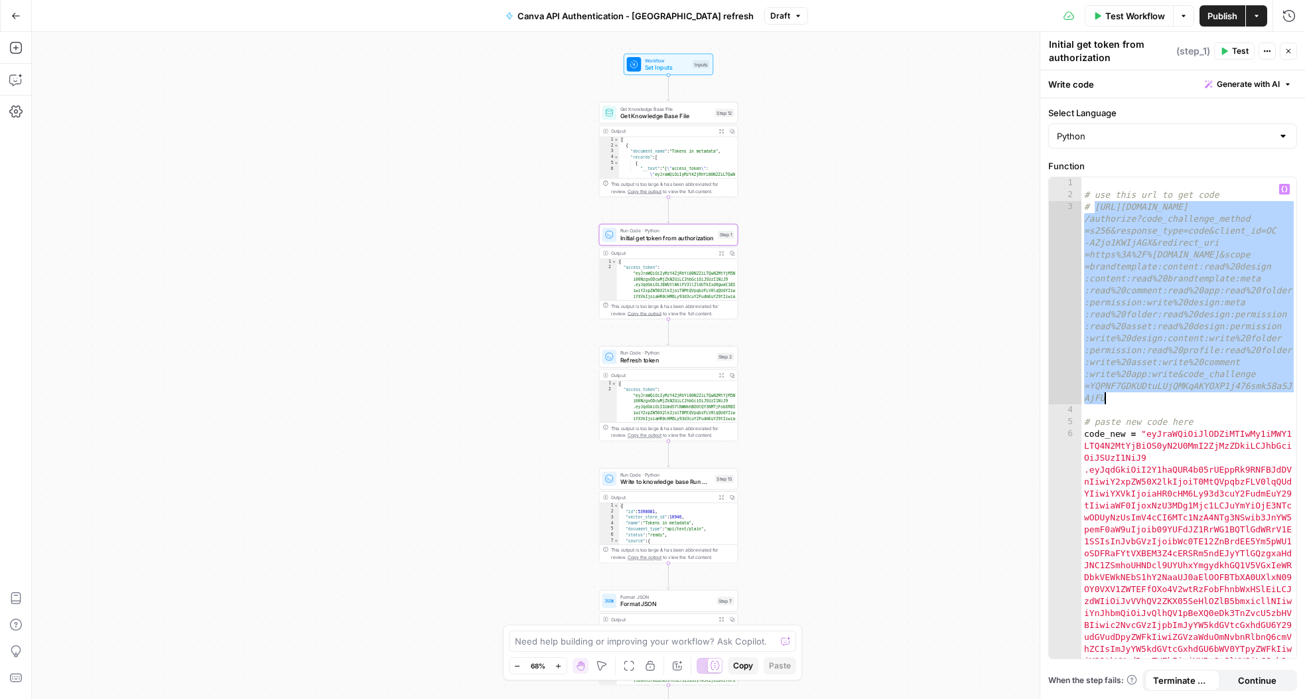
drag, startPoint x: 1096, startPoint y: 208, endPoint x: 1108, endPoint y: 393, distance: 185.5
click at [1108, 393] on div "# use this url to get code # https://www.canva.com/api/oauth /authorize?code_ch…" at bounding box center [1189, 704] width 215 height 1054
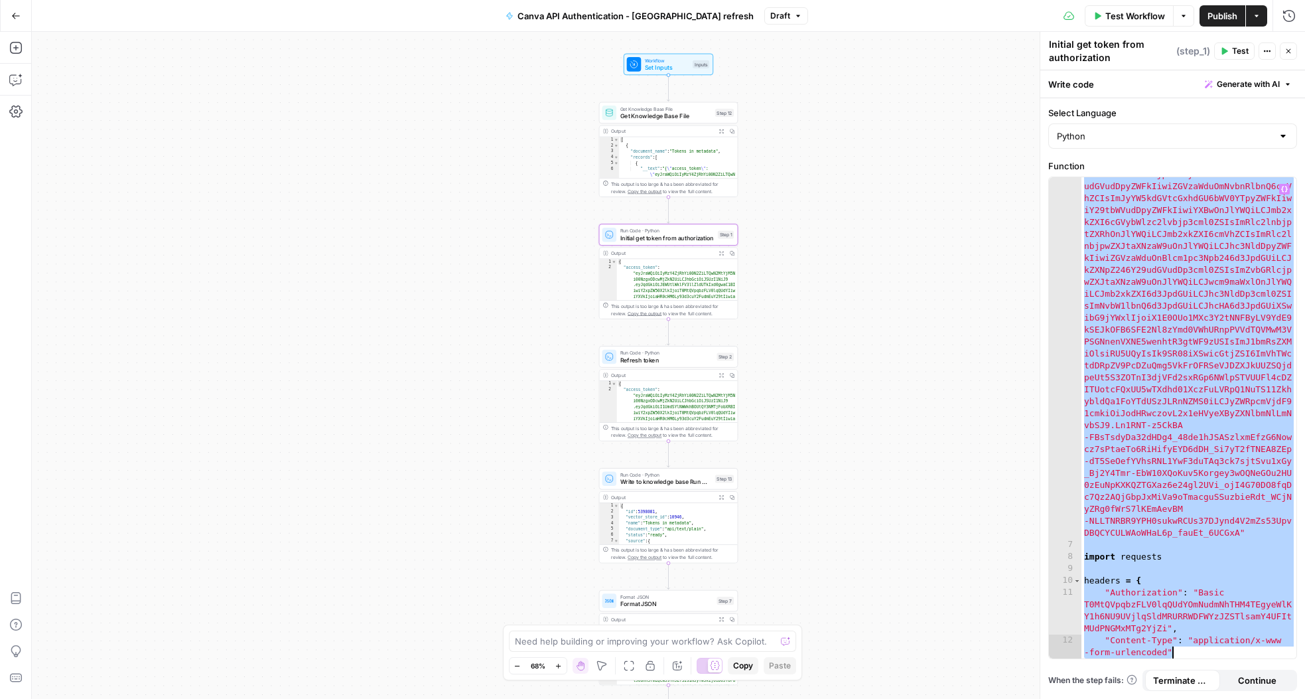
scroll to position [522, 0]
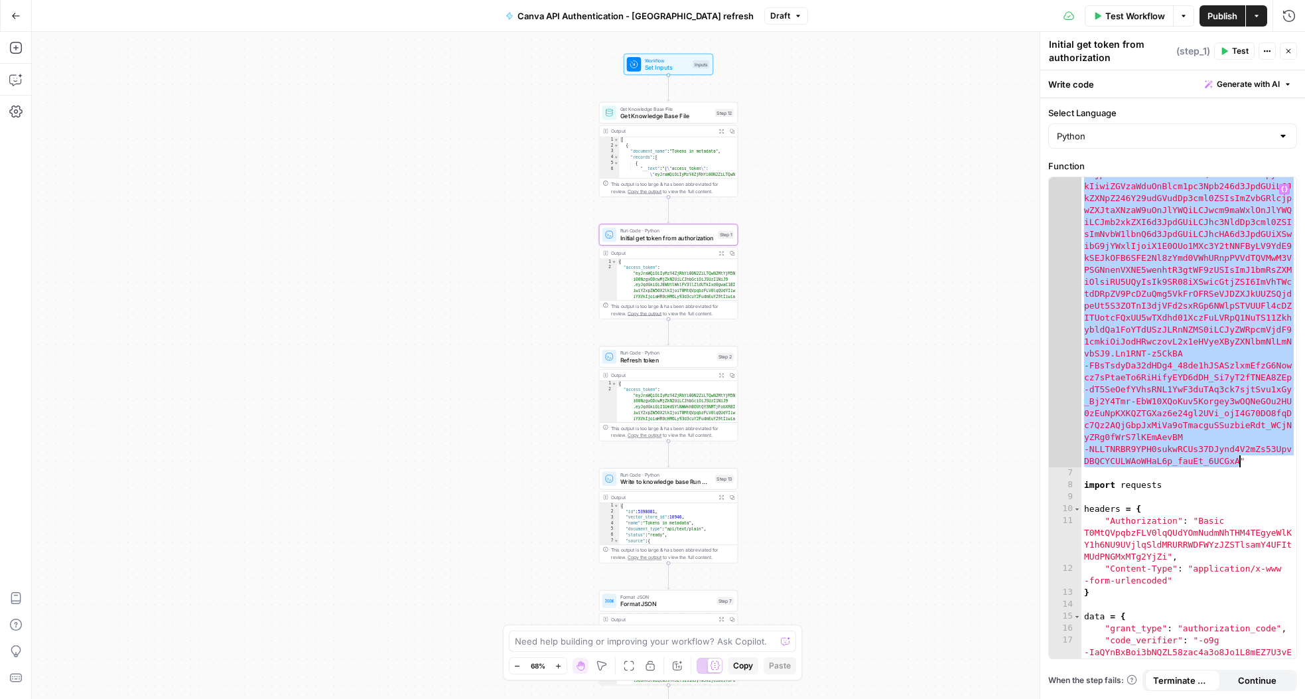
drag, startPoint x: 1147, startPoint y: 427, endPoint x: 1241, endPoint y: 459, distance: 99.2
click at [1241, 459] on div "code_new = "eyJraWQiOiJlODZiMTIwMy1iMWY1 LTQ4N2MtYjBiOS0yN2U0MmI2ZjMzZDkiLCJhbG…" at bounding box center [1189, 457] width 215 height 1102
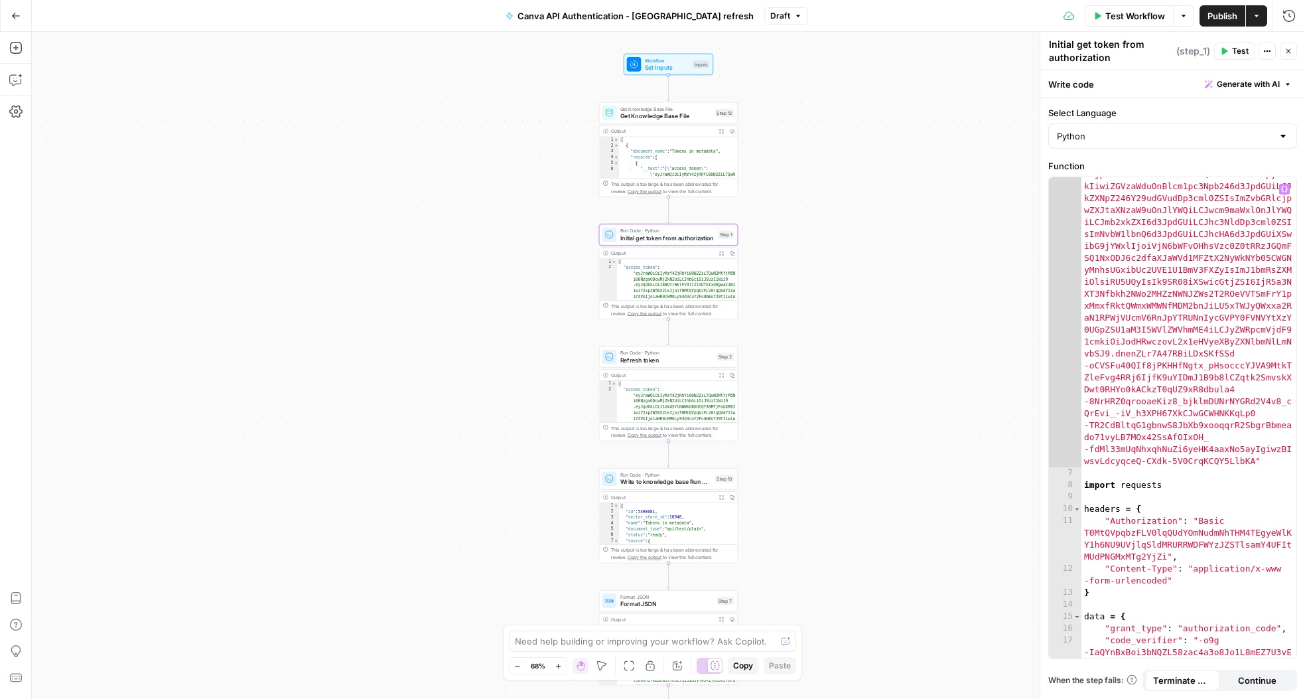
click at [1237, 50] on span "Test" at bounding box center [1240, 51] width 17 height 12
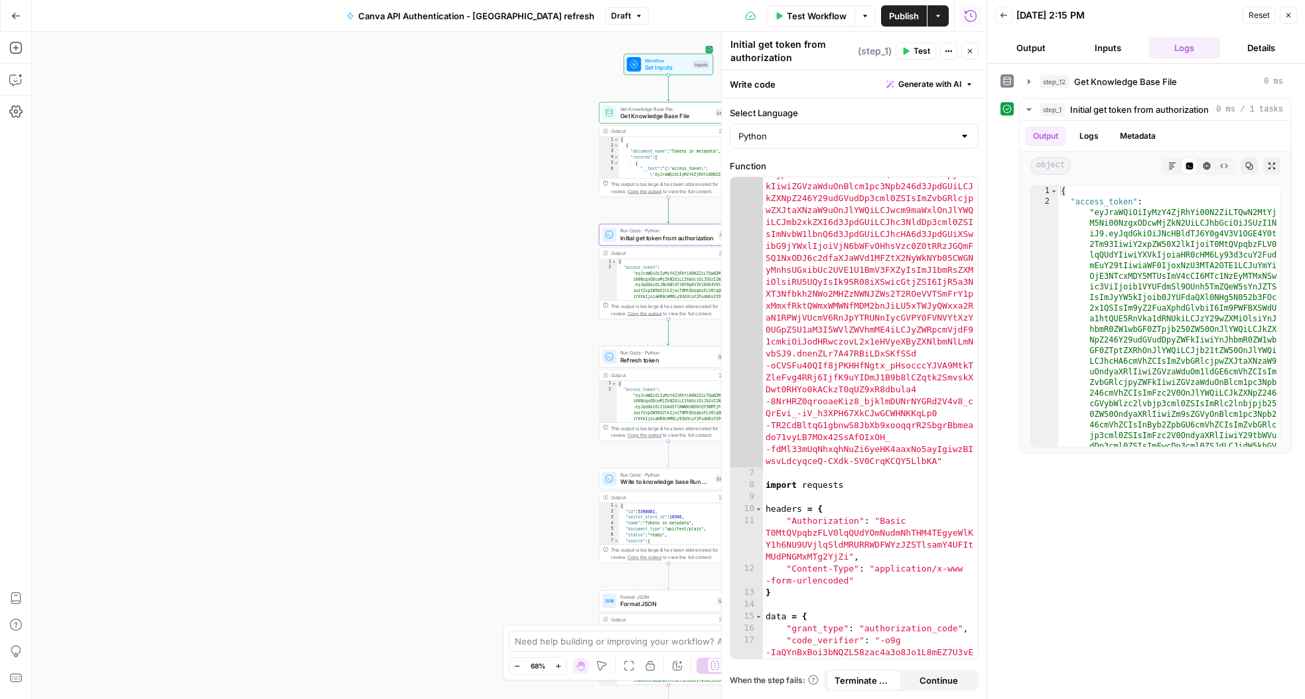
click at [1285, 17] on icon "button" at bounding box center [1289, 15] width 8 height 8
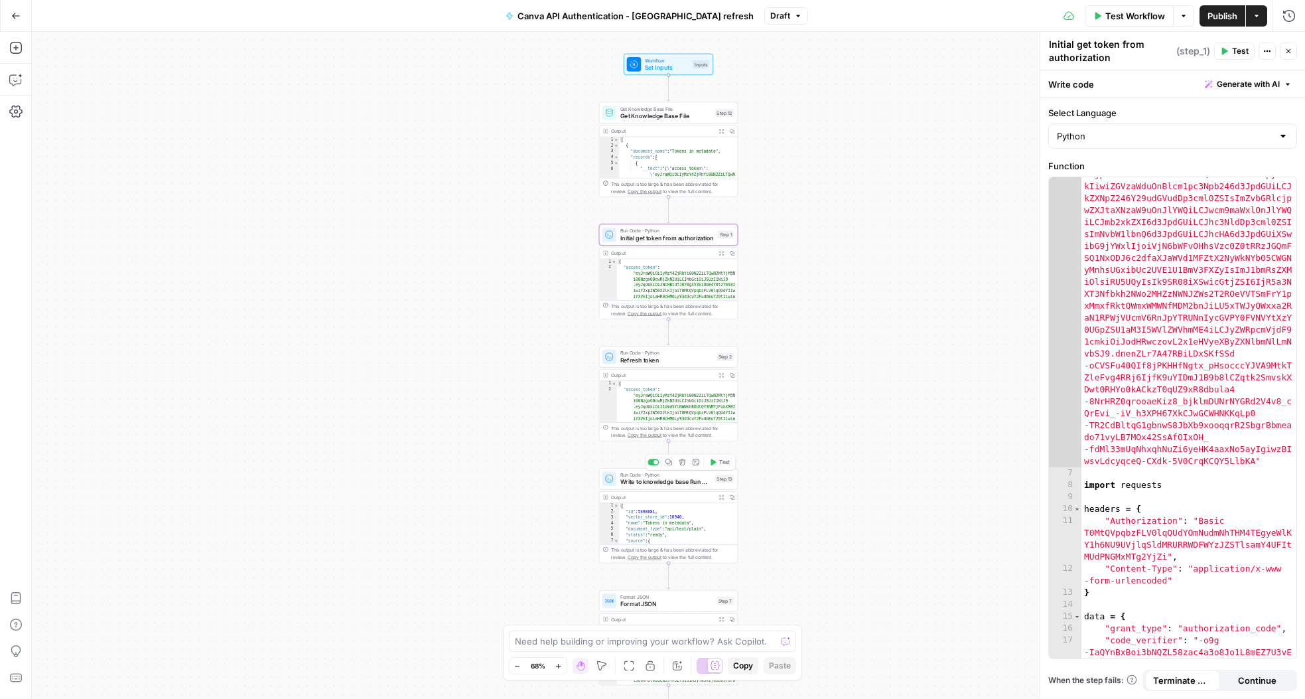
click at [660, 480] on span "Write to knowledge base Run Code" at bounding box center [666, 481] width 92 height 9
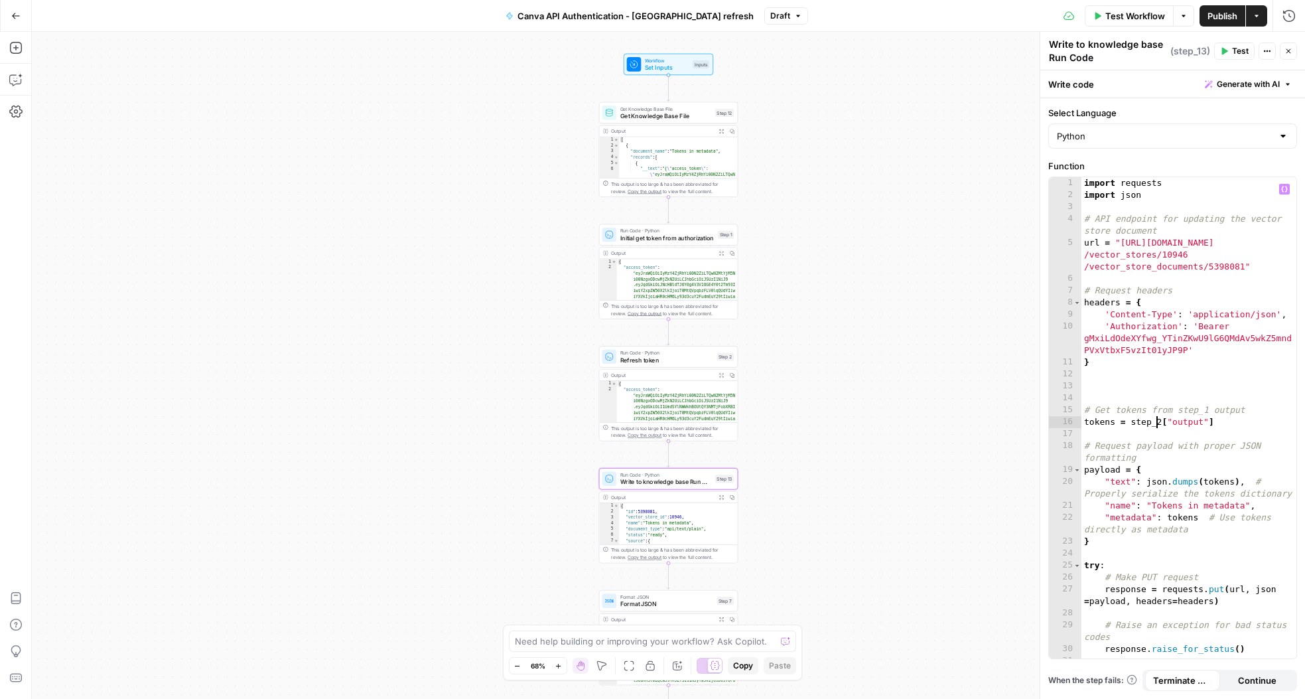
click at [1160, 423] on div "import requests import json # API endpoint for updating the vector store docume…" at bounding box center [1189, 429] width 215 height 505
click at [1236, 45] on span "Test" at bounding box center [1240, 51] width 17 height 12
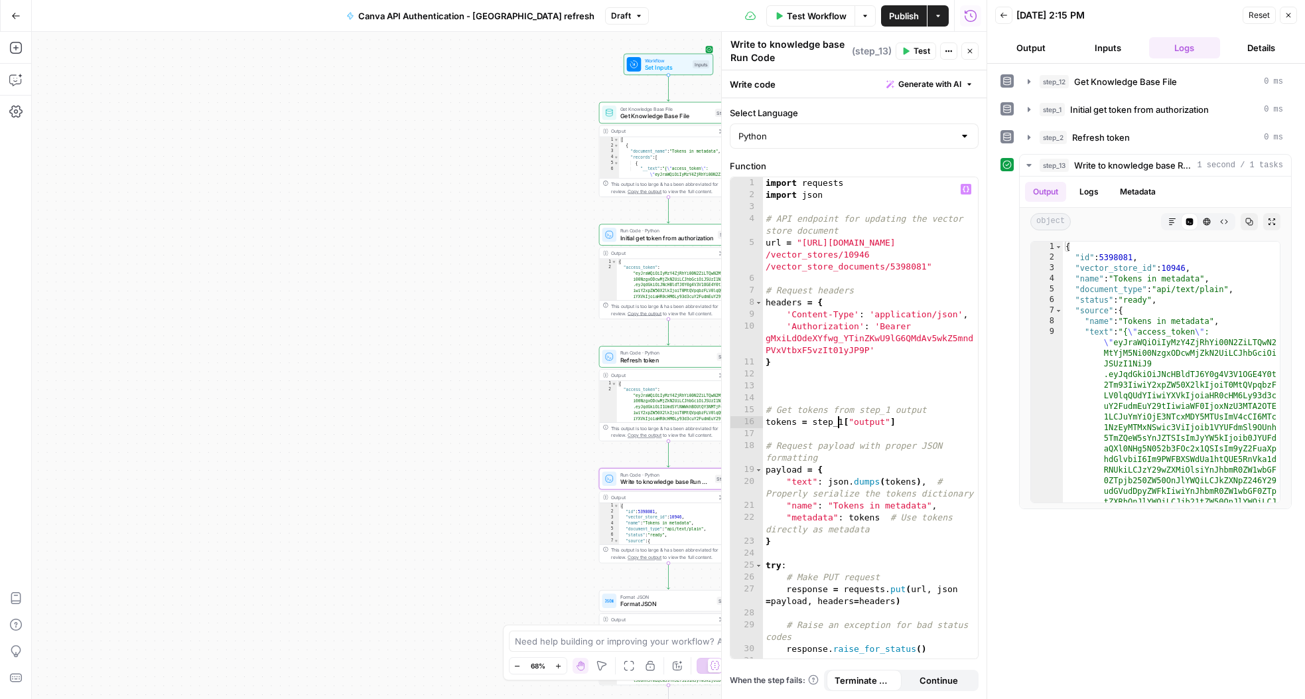
click at [836, 420] on div "import requests import json # API endpoint for updating the vector store docume…" at bounding box center [870, 429] width 215 height 505
type textarea "**********"
click at [487, 313] on div "Workflow Set Inputs Inputs Get Knowledge Base File Get Knowledge Base File Step…" at bounding box center [509, 365] width 955 height 667
click at [1293, 13] on button "Close" at bounding box center [1288, 15] width 17 height 17
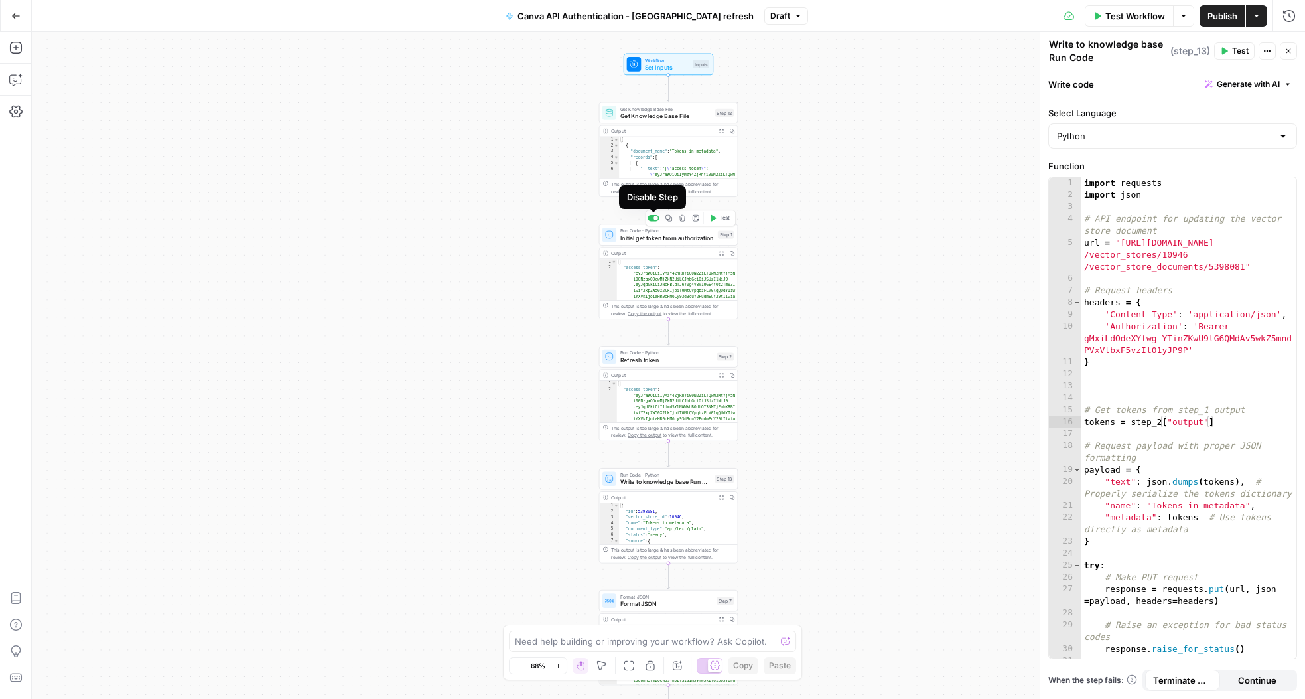
click at [656, 218] on div at bounding box center [656, 218] width 5 height 5
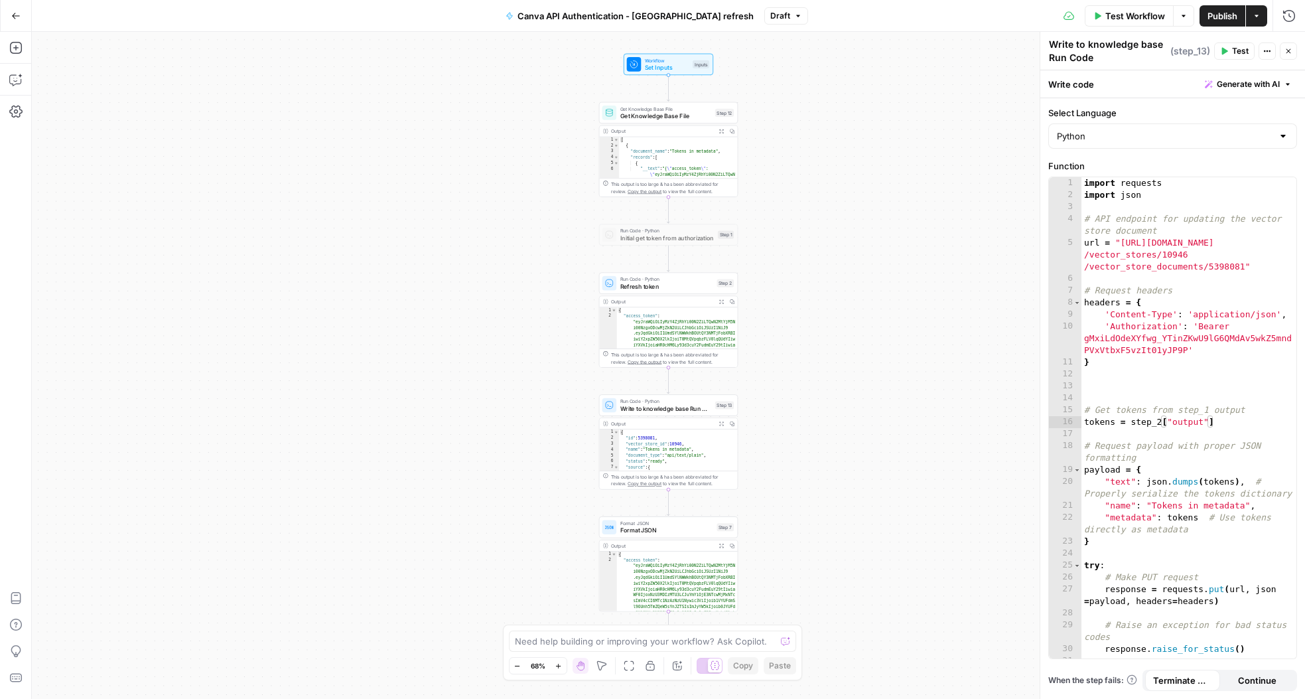
click at [1208, 13] on span "Publish" at bounding box center [1223, 15] width 30 height 13
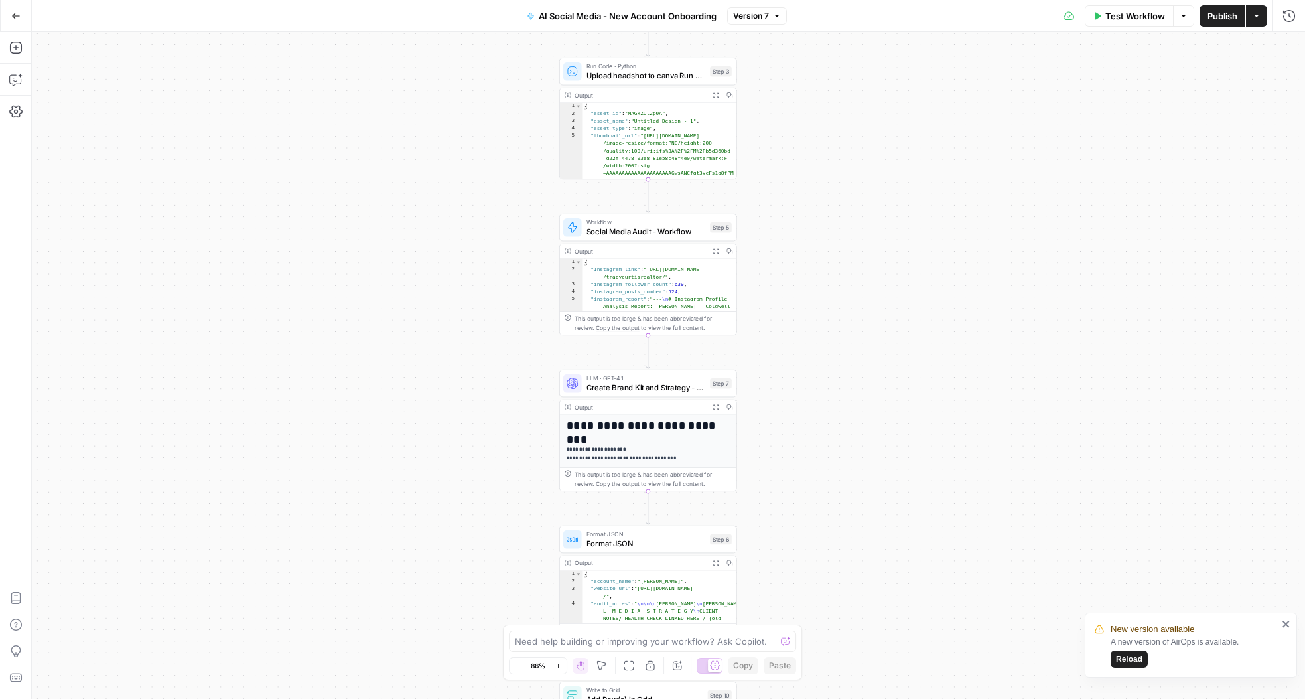
scroll to position [17, 0]
click at [6, 20] on button "Go Back" at bounding box center [16, 16] width 24 height 24
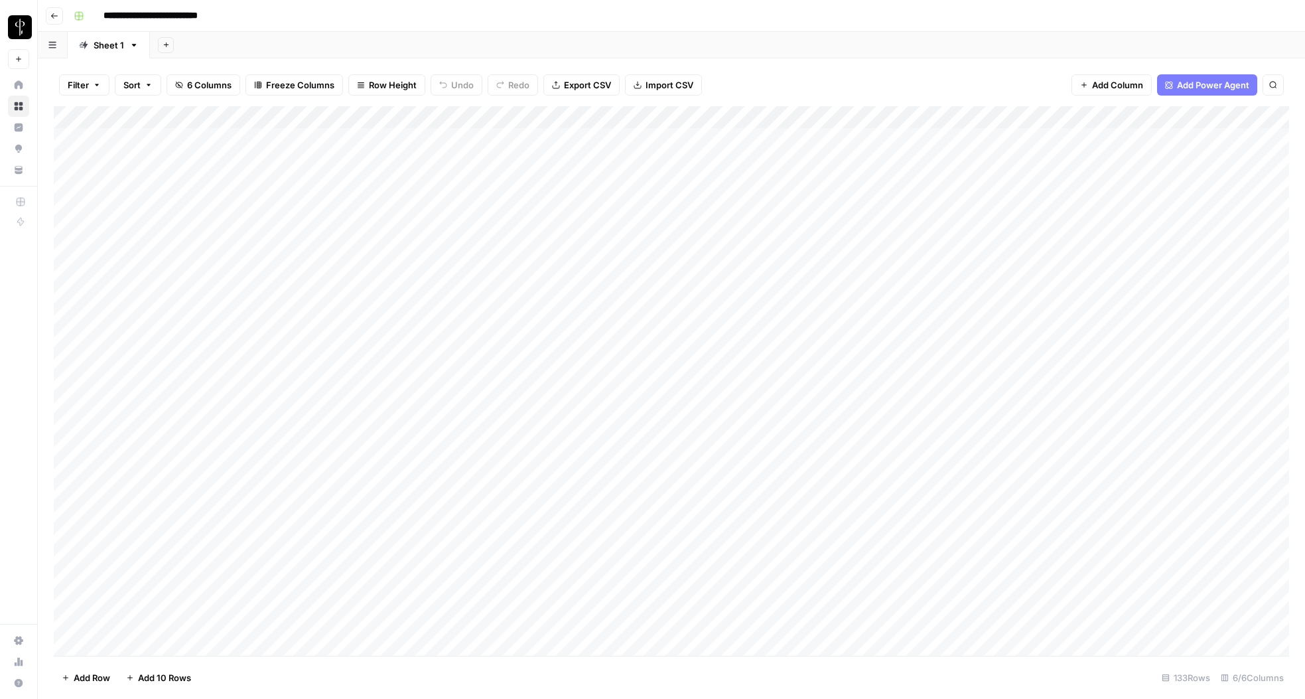
scroll to position [0, 125]
click at [963, 141] on div "Add Column" at bounding box center [672, 380] width 1236 height 549
click at [961, 161] on div "Add Column" at bounding box center [672, 380] width 1236 height 549
click at [962, 186] on div "Add Column" at bounding box center [672, 380] width 1236 height 549
click at [964, 205] on div "Add Column" at bounding box center [672, 380] width 1236 height 549
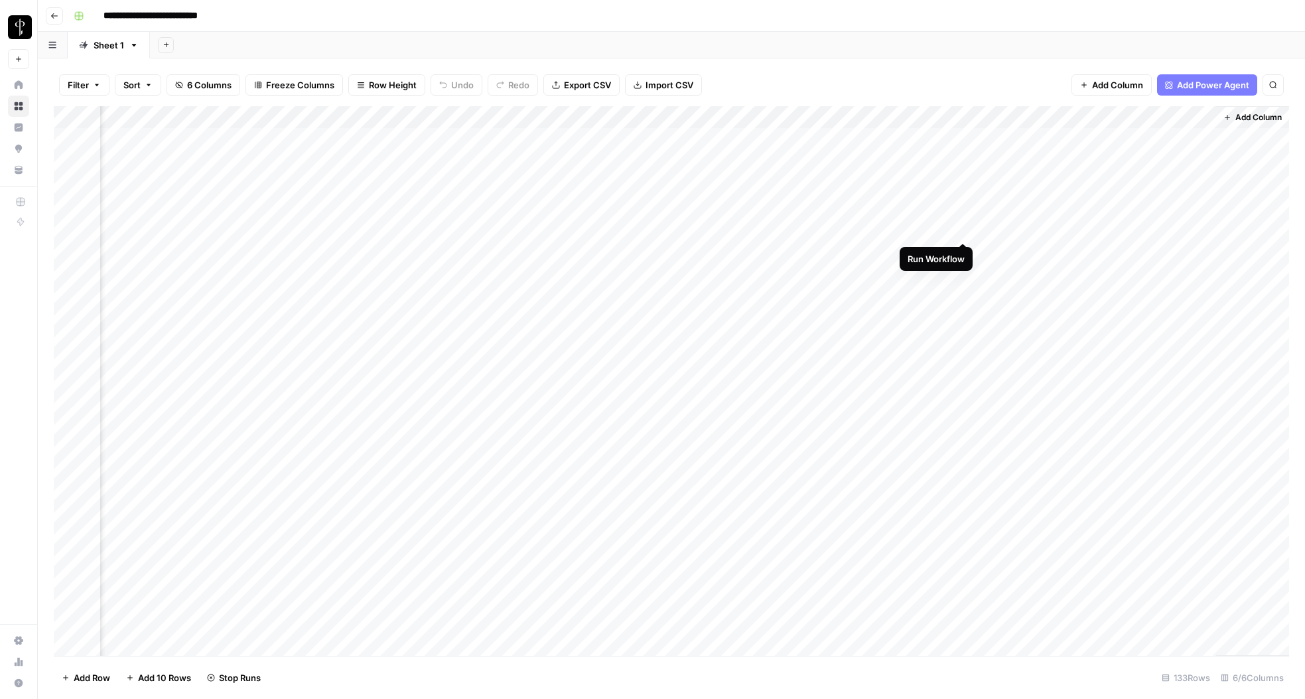
click at [964, 229] on div "Add Column" at bounding box center [672, 380] width 1236 height 549
